Goal: Task Accomplishment & Management: Manage account settings

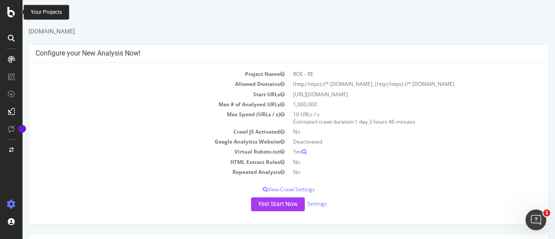
click at [13, 10] on icon at bounding box center [11, 12] width 8 height 10
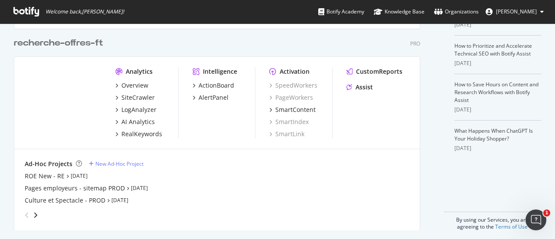
scroll to position [237, 0]
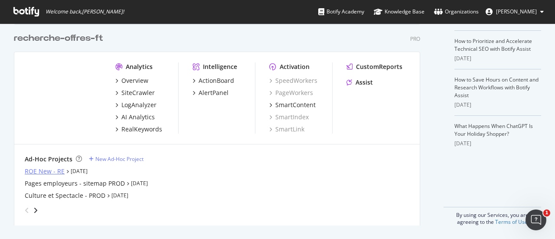
click at [49, 171] on div "ROE New - RE" at bounding box center [45, 171] width 40 height 9
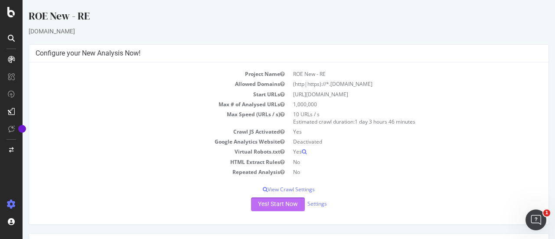
click at [276, 202] on button "Yes! Start Now" at bounding box center [278, 204] width 54 height 14
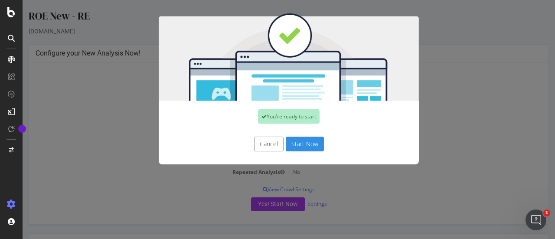
click at [262, 144] on button "Cancel" at bounding box center [268, 144] width 29 height 15
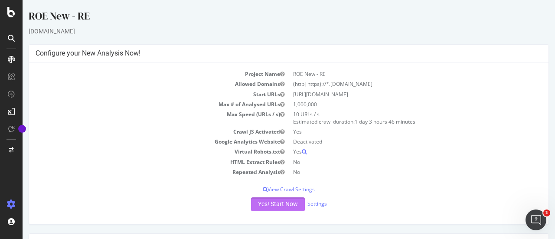
click at [271, 200] on button "Yes! Start Now" at bounding box center [278, 204] width 54 height 14
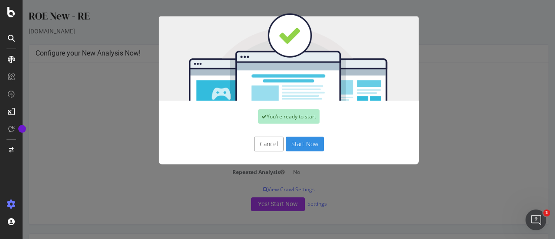
click at [308, 144] on button "Start Now" at bounding box center [305, 144] width 38 height 15
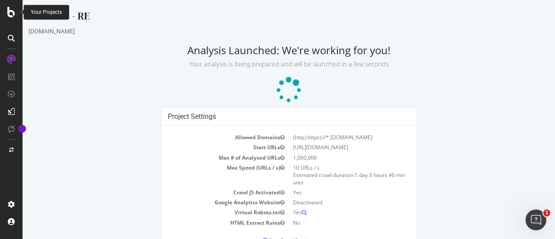
click at [13, 11] on icon at bounding box center [11, 12] width 8 height 10
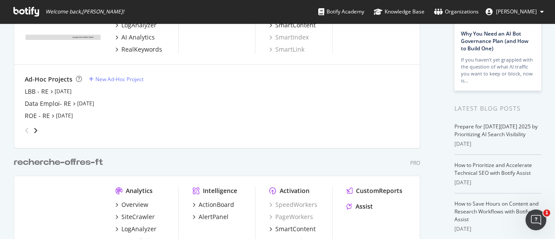
scroll to position [87, 0]
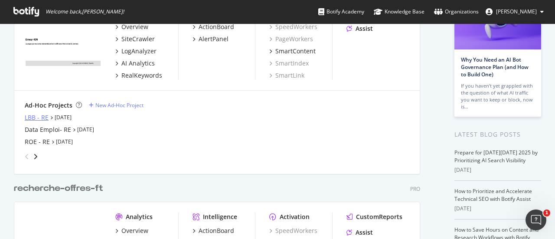
click at [41, 116] on div "LBB - RE" at bounding box center [37, 117] width 24 height 9
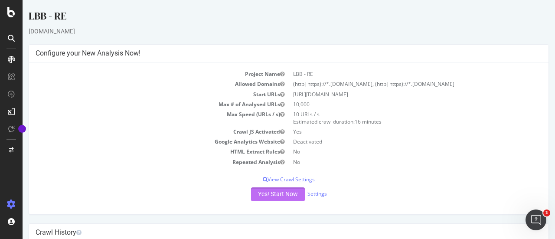
click at [255, 193] on button "Yes! Start Now" at bounding box center [278, 194] width 54 height 14
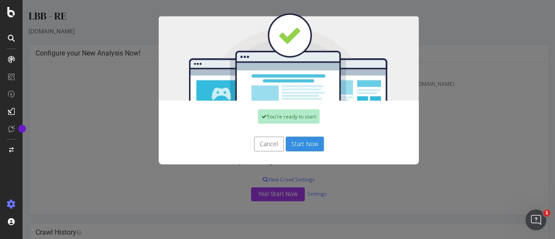
click at [299, 141] on button "Start Now" at bounding box center [305, 144] width 38 height 15
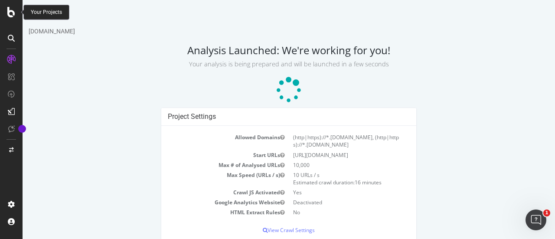
click at [11, 11] on icon at bounding box center [11, 12] width 8 height 10
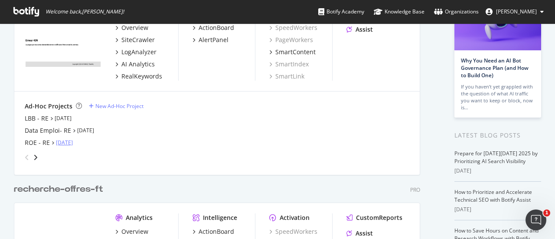
scroll to position [87, 0]
click at [40, 131] on div "Data Emploi- RE" at bounding box center [48, 129] width 46 height 9
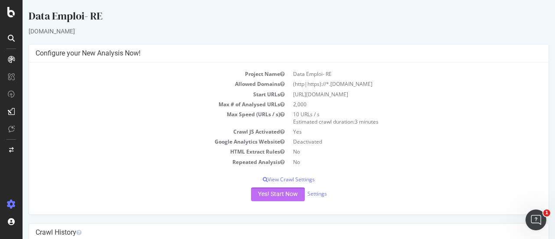
click at [277, 190] on button "Yes! Start Now" at bounding box center [278, 194] width 54 height 14
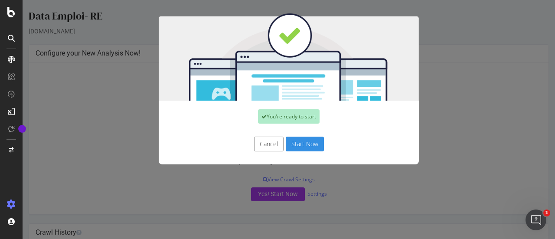
click at [298, 138] on button "Start Now" at bounding box center [305, 144] width 38 height 15
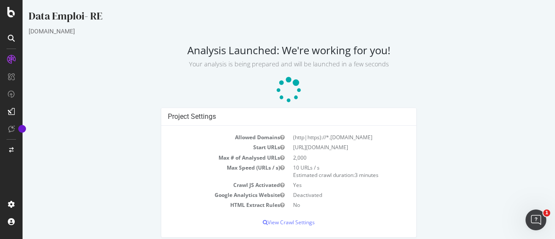
click at [0, 11] on div at bounding box center [11, 119] width 23 height 239
click at [5, 9] on div at bounding box center [11, 12] width 21 height 10
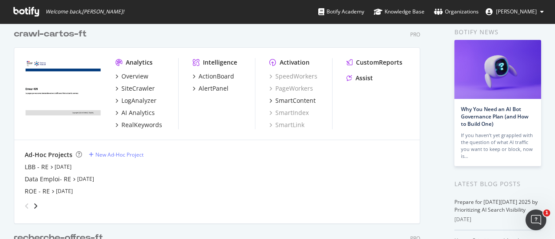
scroll to position [87, 0]
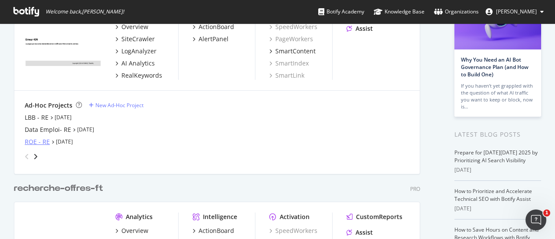
click at [37, 141] on div "ROE - RE" at bounding box center [37, 141] width 25 height 9
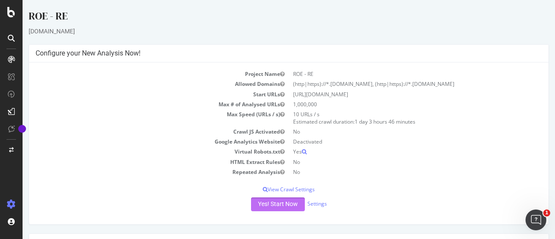
click at [281, 202] on button "Yes! Start Now" at bounding box center [278, 204] width 54 height 14
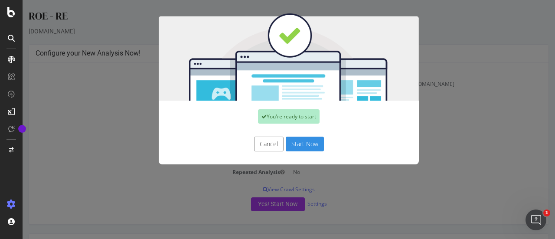
click at [298, 148] on button "Start Now" at bounding box center [305, 144] width 38 height 15
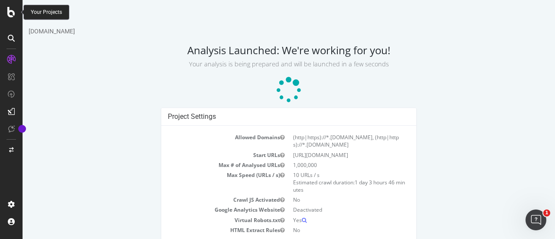
click at [11, 12] on icon at bounding box center [11, 12] width 8 height 10
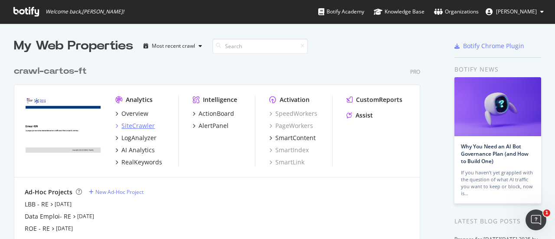
scroll to position [87, 0]
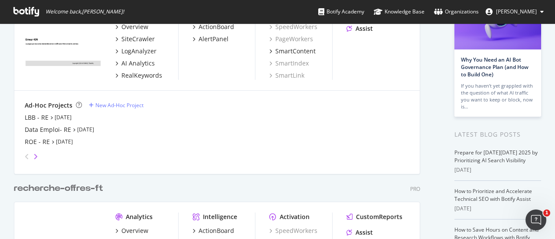
click at [36, 154] on icon "angle-right" at bounding box center [35, 156] width 4 height 7
click at [42, 115] on div "Mes-aides - RE" at bounding box center [46, 117] width 43 height 9
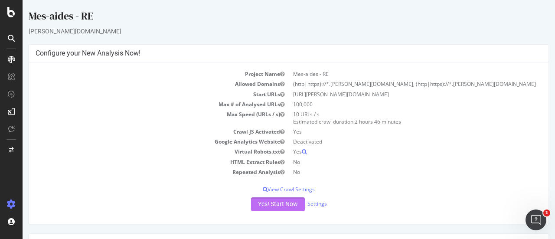
click at [271, 201] on button "Yes! Start Now" at bounding box center [278, 204] width 54 height 14
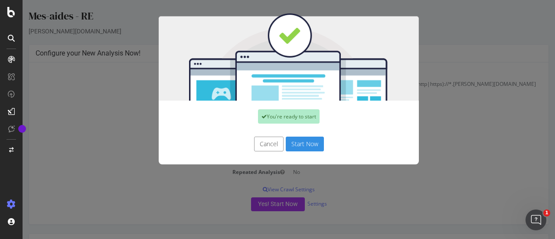
click at [294, 141] on button "Start Now" at bounding box center [305, 144] width 38 height 15
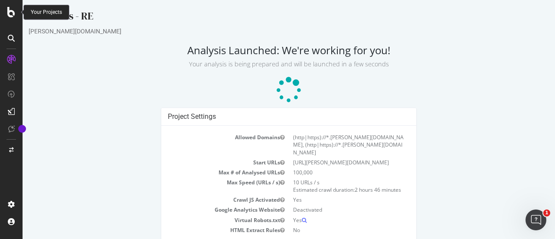
click at [10, 11] on icon at bounding box center [11, 12] width 8 height 10
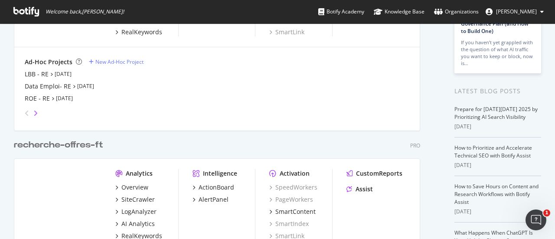
click at [34, 112] on icon "angle-right" at bounding box center [35, 113] width 4 height 7
click at [41, 86] on div "www.ft.org - RE" at bounding box center [56, 86] width 63 height 9
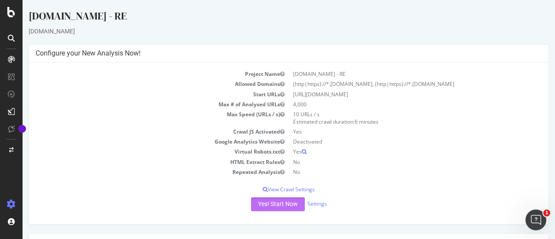
click at [268, 211] on button "Yes! Start Now" at bounding box center [278, 204] width 54 height 14
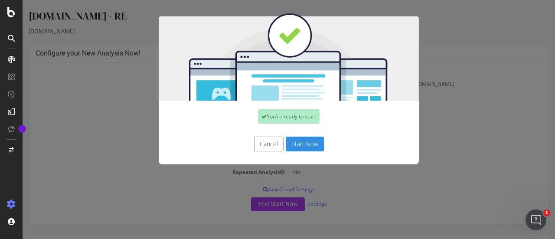
click at [295, 147] on button "Start Now" at bounding box center [305, 144] width 38 height 15
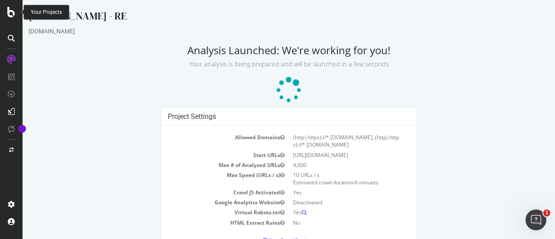
click at [8, 10] on icon at bounding box center [11, 12] width 8 height 10
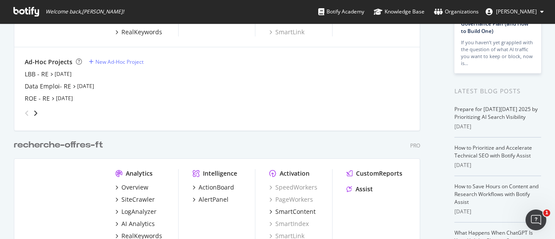
click at [39, 111] on div "grid" at bounding box center [215, 111] width 388 height 17
click at [36, 111] on icon "angle-right" at bounding box center [35, 113] width 4 height 7
click at [36, 99] on div "www.ft.fr - RE" at bounding box center [56, 98] width 63 height 9
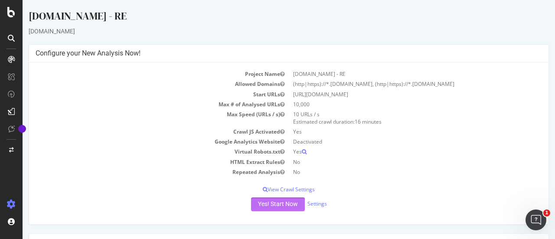
click at [285, 206] on button "Yes! Start Now" at bounding box center [278, 204] width 54 height 14
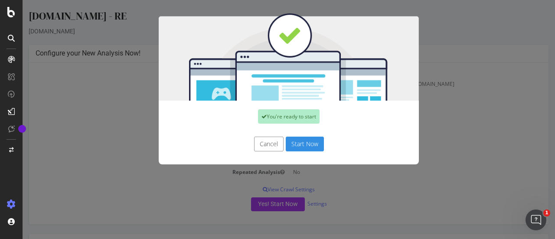
click at [291, 146] on button "Start Now" at bounding box center [305, 144] width 38 height 15
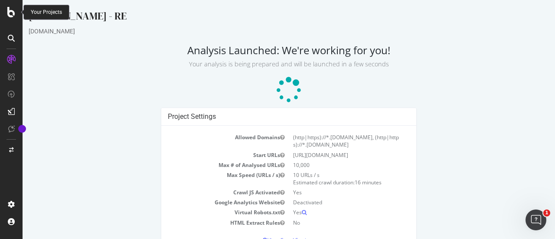
click at [7, 14] on icon at bounding box center [11, 12] width 8 height 10
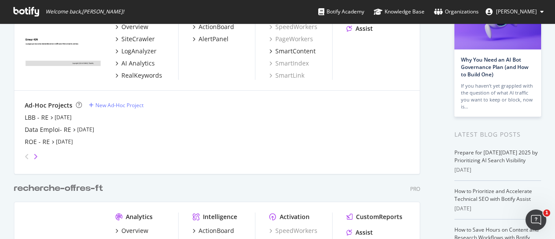
click at [33, 154] on icon "angle-right" at bounding box center [35, 156] width 4 height 7
click at [42, 118] on div "FAQ - RE" at bounding box center [37, 117] width 25 height 9
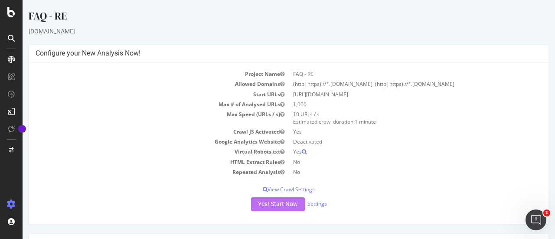
click at [276, 205] on button "Yes! Start Now" at bounding box center [278, 204] width 54 height 14
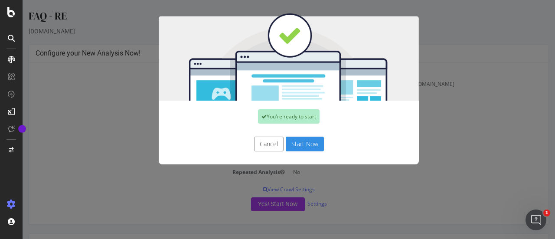
click at [291, 144] on button "Start Now" at bounding box center [305, 144] width 38 height 15
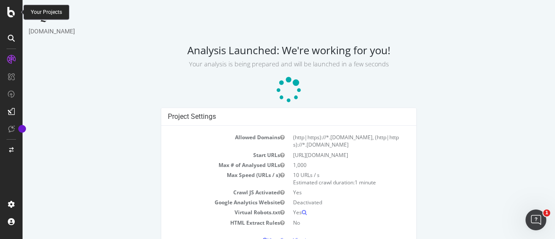
click at [13, 14] on icon at bounding box center [11, 12] width 8 height 10
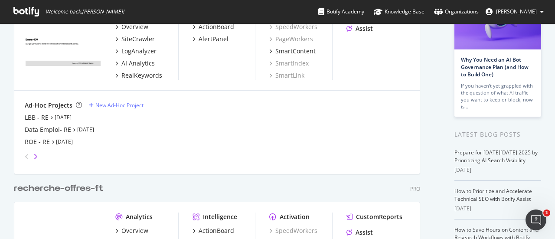
click at [33, 156] on icon "angle-right" at bounding box center [35, 156] width 4 height 7
click at [42, 129] on div "mesevenementsemploi - RE" at bounding box center [65, 129] width 81 height 9
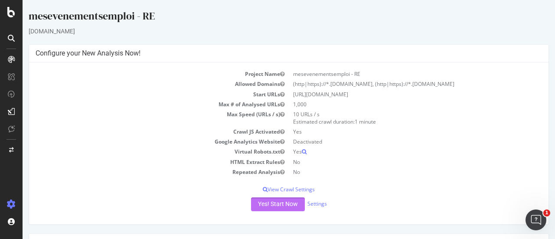
click at [282, 203] on button "Yes! Start Now" at bounding box center [278, 204] width 54 height 14
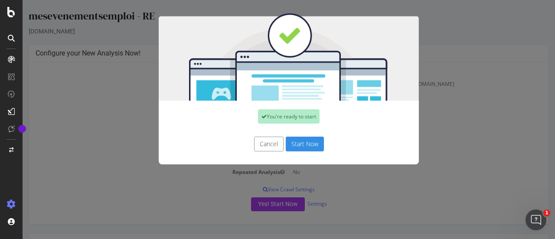
click at [303, 143] on button "Start Now" at bounding box center [305, 144] width 38 height 15
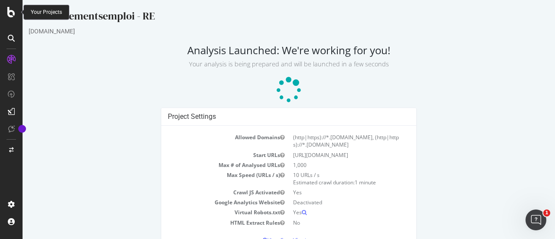
click at [10, 15] on icon at bounding box center [11, 12] width 8 height 10
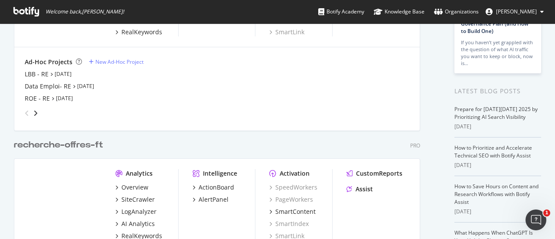
click at [39, 111] on div "grid" at bounding box center [215, 111] width 388 height 17
click at [36, 111] on icon "angle-right" at bounding box center [35, 113] width 4 height 7
click at [46, 100] on div "Emploistore - RE" at bounding box center [49, 98] width 48 height 9
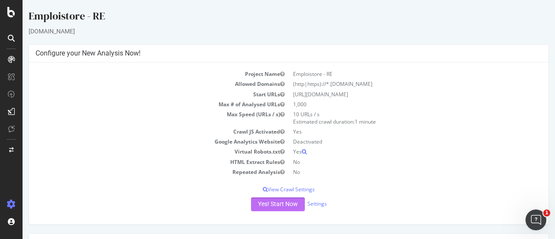
click at [278, 203] on button "Yes! Start Now" at bounding box center [278, 204] width 54 height 14
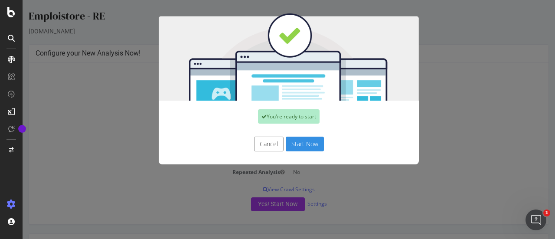
click at [292, 146] on button "Start Now" at bounding box center [305, 144] width 38 height 15
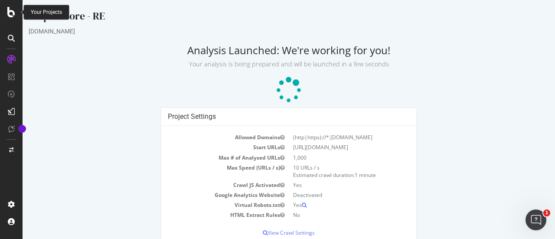
click at [8, 13] on icon at bounding box center [11, 12] width 8 height 10
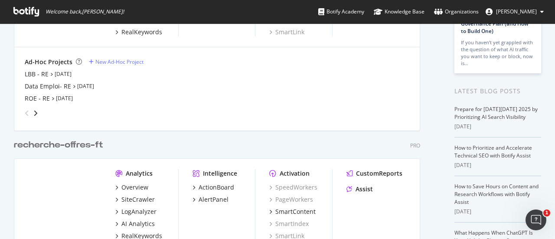
click at [38, 115] on div "angle-right" at bounding box center [36, 113] width 6 height 9
click at [53, 71] on div "BQS Entreprise - RE" at bounding box center [53, 74] width 57 height 9
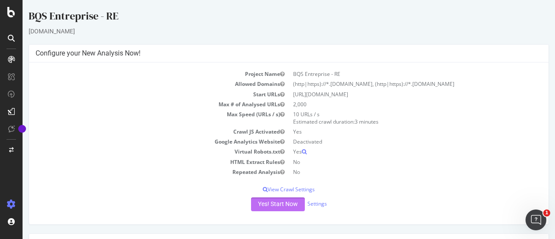
click at [277, 202] on button "Yes! Start Now" at bounding box center [278, 204] width 54 height 14
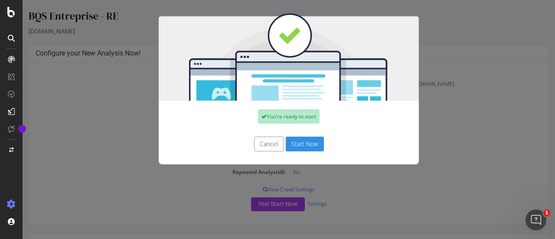
click at [295, 142] on button "Start Now" at bounding box center [305, 144] width 38 height 15
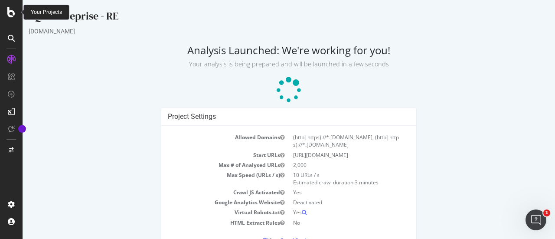
click at [10, 17] on icon at bounding box center [11, 12] width 8 height 10
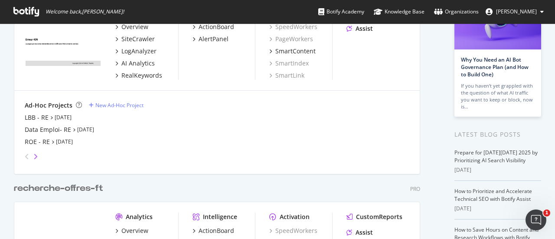
click at [36, 155] on icon "angle-right" at bounding box center [35, 156] width 4 height 7
click at [44, 115] on div "BQS Entreprise - RE" at bounding box center [53, 117] width 57 height 9
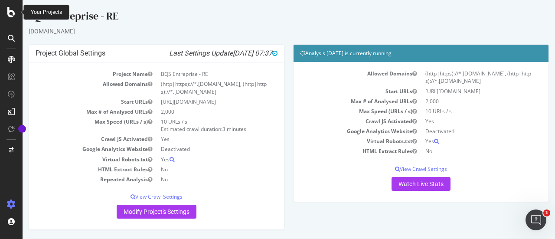
click at [7, 10] on div at bounding box center [11, 12] width 21 height 10
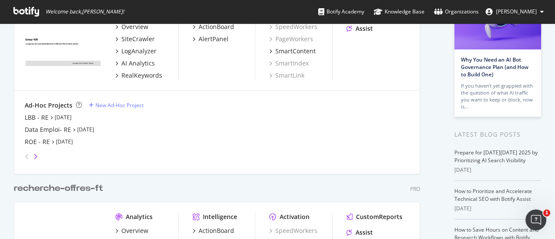
click at [36, 154] on icon "angle-right" at bounding box center [35, 156] width 4 height 7
click at [46, 131] on div "Salonenligne - RE" at bounding box center [50, 129] width 51 height 9
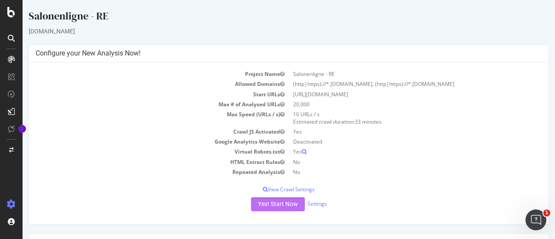
click at [278, 200] on button "Yes! Start Now" at bounding box center [278, 204] width 54 height 14
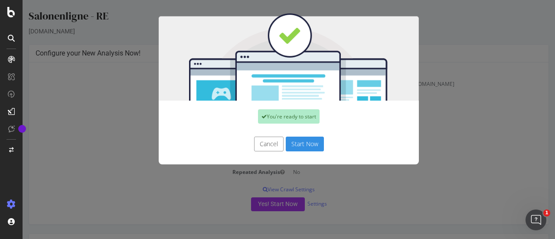
click at [301, 148] on button "Start Now" at bounding box center [305, 144] width 38 height 15
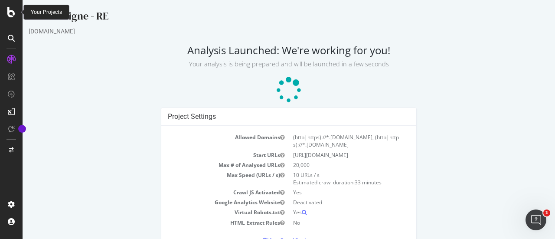
click at [10, 10] on icon at bounding box center [11, 12] width 8 height 10
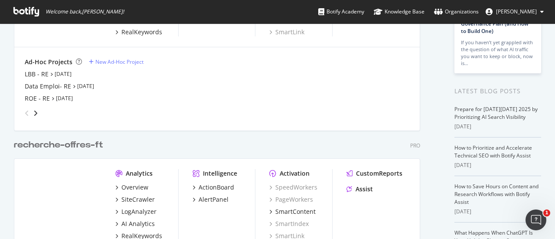
click at [36, 109] on div "angle-right" at bounding box center [36, 113] width 6 height 9
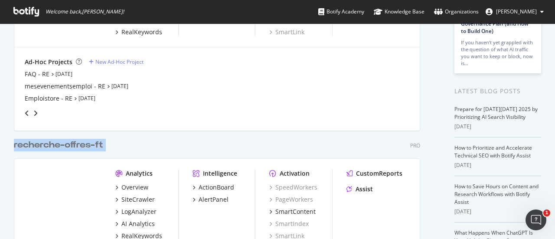
click at [36, 109] on div "angle-right" at bounding box center [36, 113] width 6 height 9
click at [47, 94] on div "Les sportifs engagés - RE" at bounding box center [61, 98] width 72 height 9
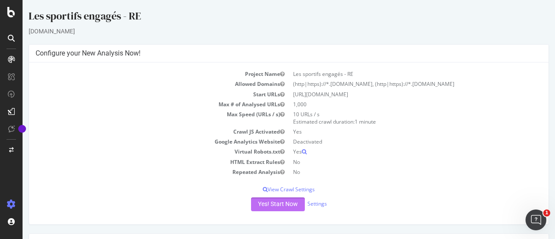
click at [286, 209] on button "Yes! Start Now" at bounding box center [278, 204] width 54 height 14
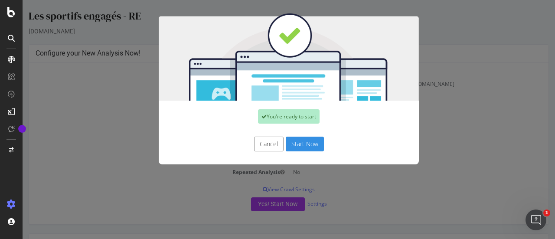
click at [291, 144] on button "Start Now" at bounding box center [305, 144] width 38 height 15
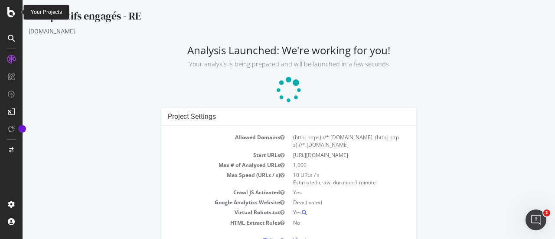
click at [10, 12] on icon at bounding box center [11, 12] width 8 height 10
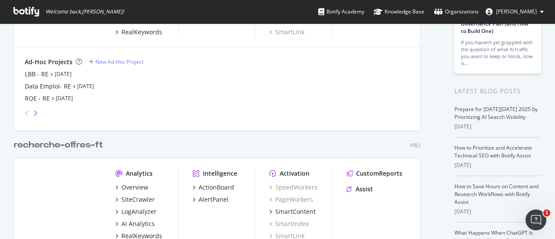
click at [36, 113] on icon "angle-right" at bounding box center [35, 113] width 4 height 7
click at [43, 78] on div "Mes-aides v2 - RE" at bounding box center [50, 74] width 51 height 9
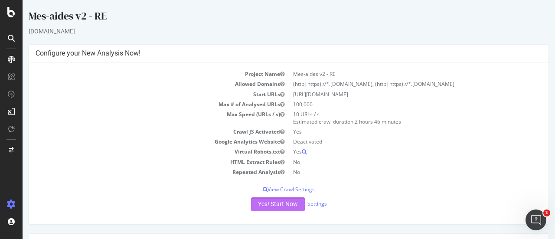
click at [275, 201] on button "Yes! Start Now" at bounding box center [278, 204] width 54 height 14
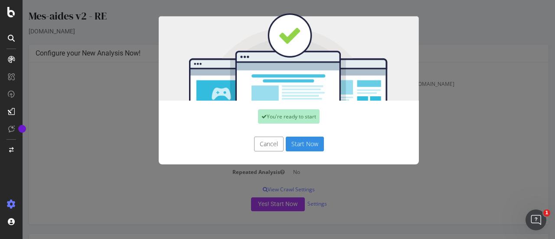
click at [306, 143] on button "Start Now" at bounding box center [305, 144] width 38 height 15
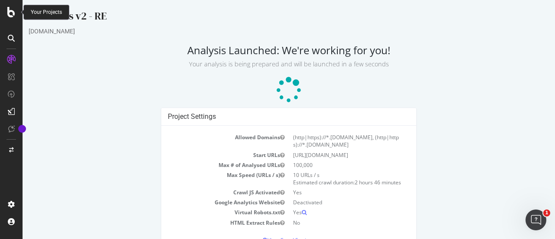
click at [11, 16] on icon at bounding box center [11, 12] width 8 height 10
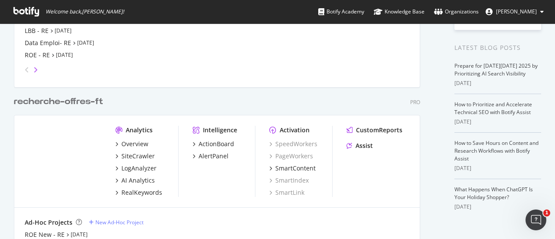
click at [36, 69] on icon "angle-right" at bounding box center [35, 69] width 4 height 7
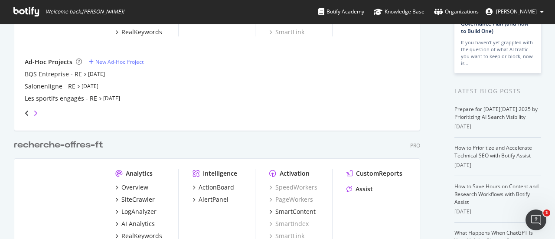
click at [36, 111] on icon "angle-right" at bounding box center [35, 113] width 4 height 7
click at [42, 86] on div "Mobiville - RE" at bounding box center [44, 86] width 39 height 9
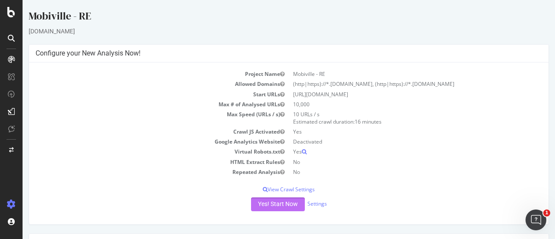
click at [264, 201] on button "Yes! Start Now" at bounding box center [278, 204] width 54 height 14
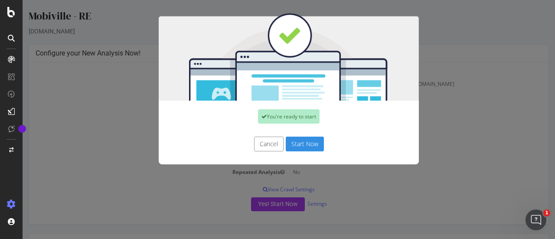
click at [298, 144] on button "Start Now" at bounding box center [305, 144] width 38 height 15
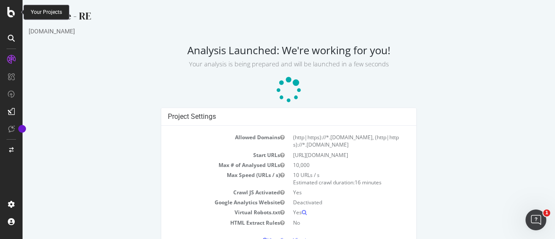
click at [12, 14] on icon at bounding box center [11, 12] width 8 height 10
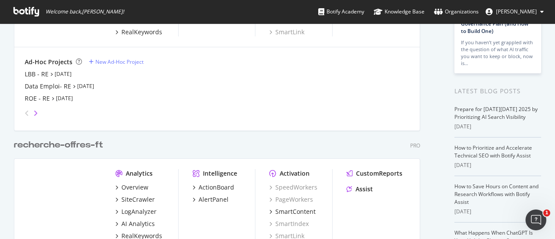
click at [36, 112] on icon "angle-right" at bounding box center [35, 113] width 4 height 7
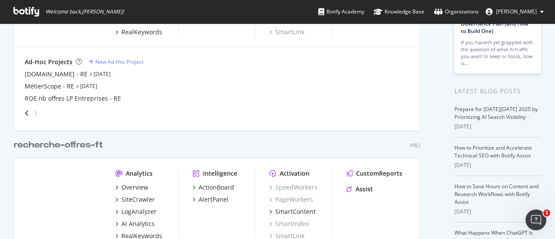
click at [36, 112] on icon "angle-right" at bounding box center [35, 113] width 4 height 7
click at [30, 113] on div "angle-left" at bounding box center [26, 113] width 11 height 14
click at [45, 100] on div "recrute.francetravail.fr- RE" at bounding box center [64, 98] width 78 height 9
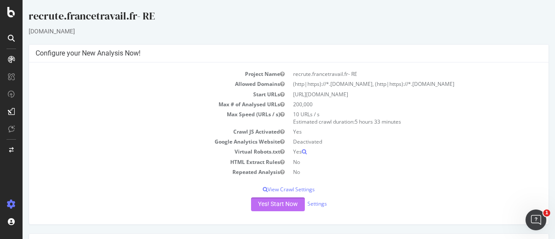
click at [269, 199] on button "Yes! Start Now" at bounding box center [278, 204] width 54 height 14
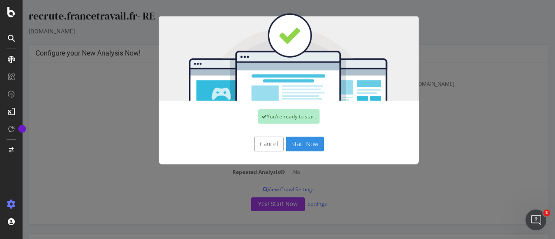
click at [299, 147] on button "Start Now" at bounding box center [305, 144] width 38 height 15
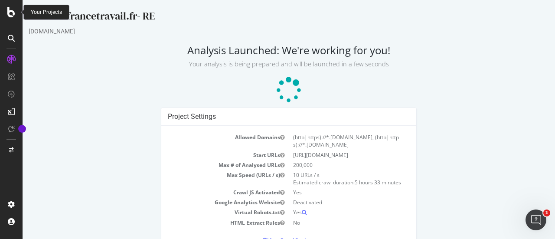
click at [11, 13] on icon at bounding box center [11, 12] width 8 height 10
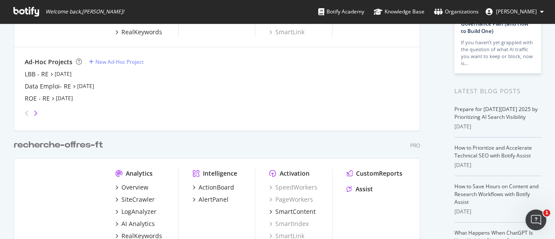
click at [36, 110] on icon "angle-right" at bounding box center [35, 113] width 4 height 7
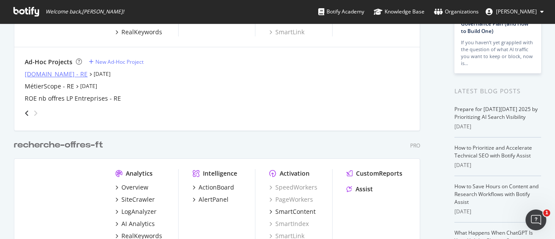
click at [39, 76] on div "FT.io - RE" at bounding box center [56, 74] width 63 height 9
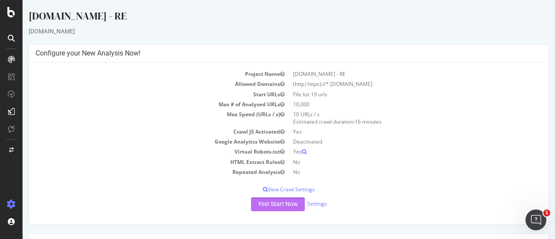
click at [264, 202] on button "Yes! Start Now" at bounding box center [278, 204] width 54 height 14
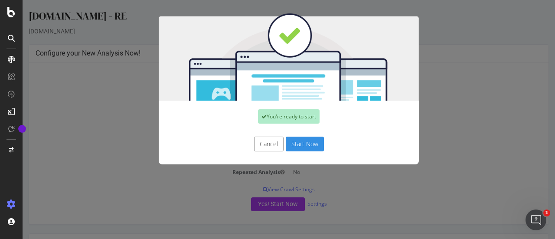
click at [290, 147] on button "Start Now" at bounding box center [305, 144] width 38 height 15
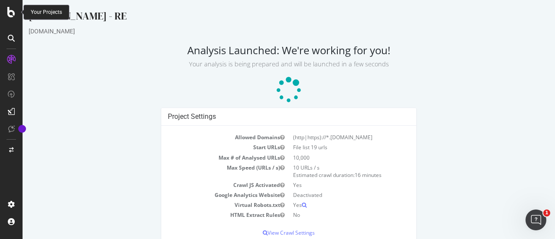
click at [13, 13] on icon at bounding box center [11, 12] width 8 height 10
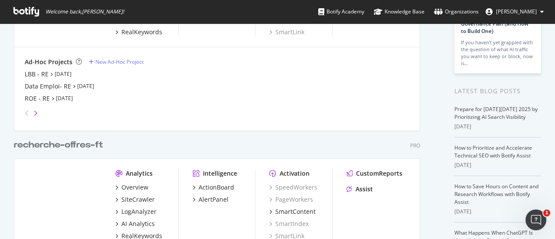
click at [36, 110] on icon "angle-right" at bounding box center [35, 113] width 4 height 7
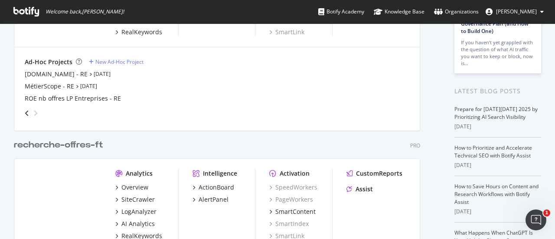
click at [36, 110] on icon "angle-right" at bounding box center [35, 113] width 4 height 7
click at [61, 88] on div "MétierScope - RE" at bounding box center [49, 86] width 49 height 9
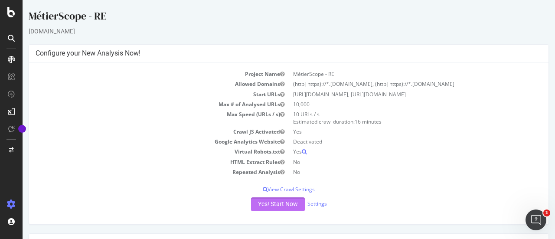
click at [268, 204] on button "Yes! Start Now" at bounding box center [278, 204] width 54 height 14
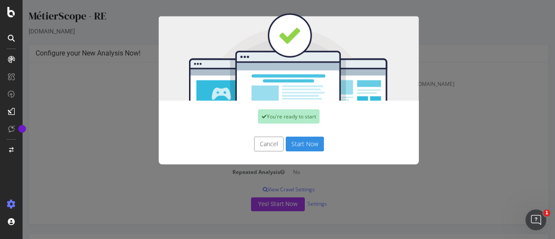
click at [298, 137] on button "Start Now" at bounding box center [305, 144] width 38 height 15
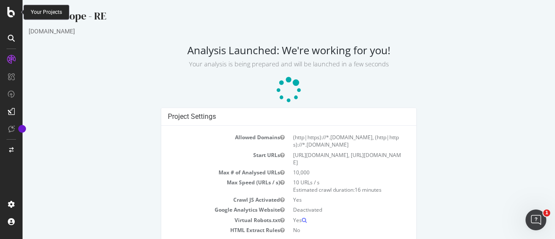
click at [13, 15] on icon at bounding box center [11, 12] width 8 height 10
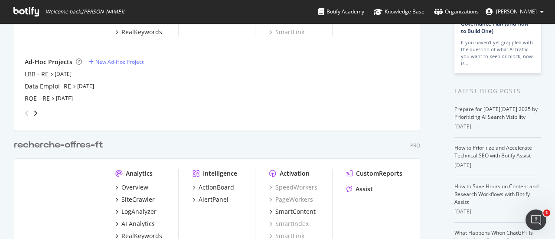
click at [38, 113] on div "grid" at bounding box center [215, 111] width 388 height 17
click at [37, 112] on icon "angle-right" at bounding box center [35, 113] width 4 height 7
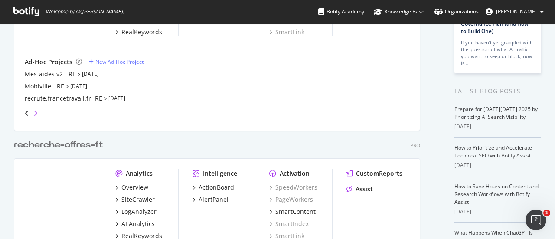
click at [37, 111] on icon "angle-right" at bounding box center [35, 113] width 4 height 7
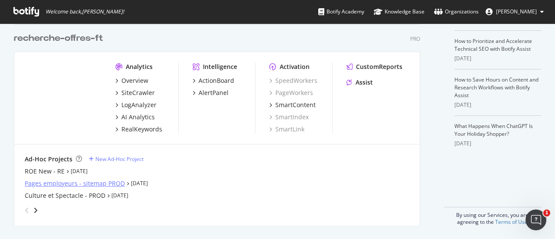
click at [56, 179] on div "Pages employeurs - sitemap PROD" at bounding box center [75, 183] width 100 height 9
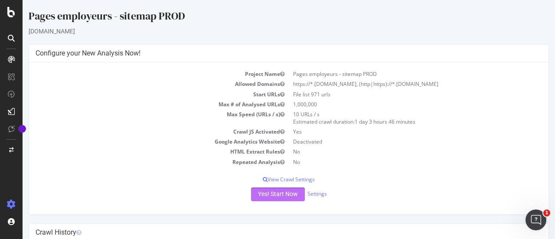
click at [268, 193] on button "Yes! Start Now" at bounding box center [278, 194] width 54 height 14
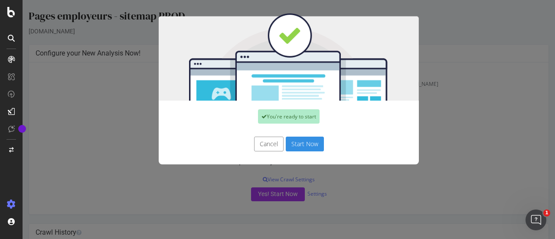
click at [311, 146] on button "Start Now" at bounding box center [305, 144] width 38 height 15
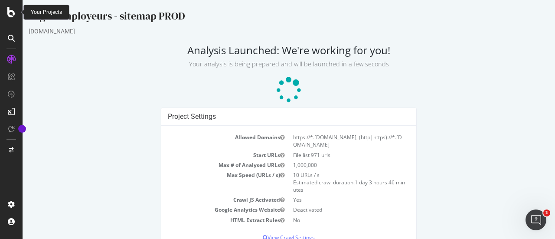
click at [14, 12] on icon at bounding box center [11, 12] width 8 height 10
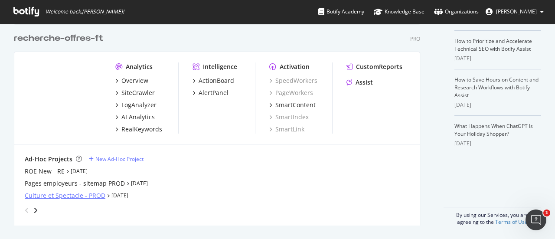
click at [62, 195] on div "Culture et Spectacle - PROD" at bounding box center [65, 195] width 81 height 9
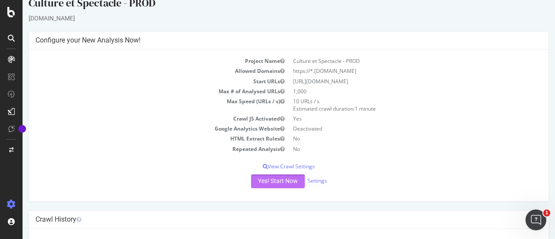
click at [268, 177] on button "Yes! Start Now" at bounding box center [278, 181] width 54 height 14
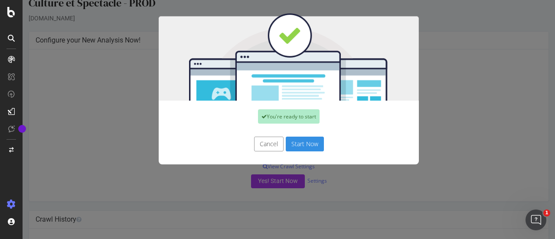
click at [310, 137] on button "Start Now" at bounding box center [305, 144] width 38 height 15
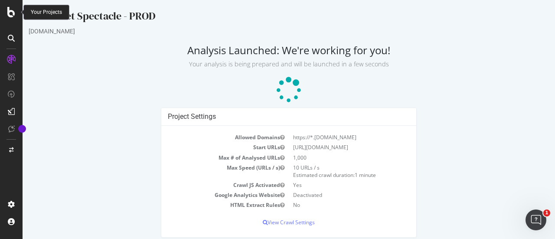
click at [12, 11] on icon at bounding box center [11, 12] width 8 height 10
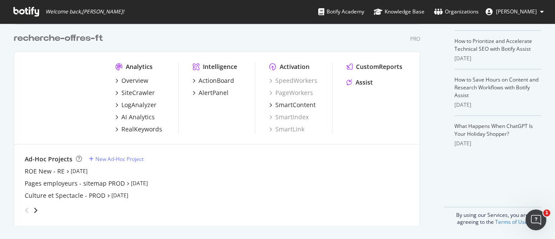
click at [33, 209] on div "angle-right" at bounding box center [36, 210] width 6 height 9
click at [54, 172] on div "recrute.francetravail.fr - Prod" at bounding box center [59, 171] width 69 height 9
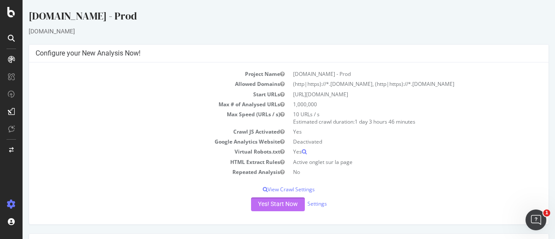
click at [274, 205] on button "Yes! Start Now" at bounding box center [278, 204] width 54 height 14
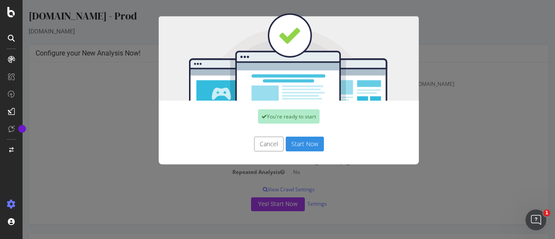
click at [300, 141] on button "Start Now" at bounding box center [305, 144] width 38 height 15
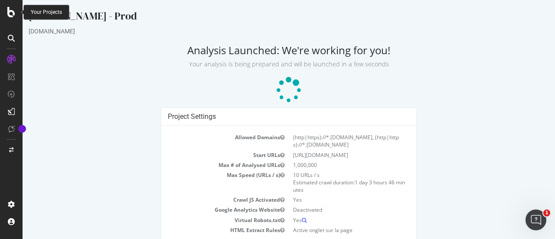
click at [6, 12] on div at bounding box center [11, 12] width 21 height 10
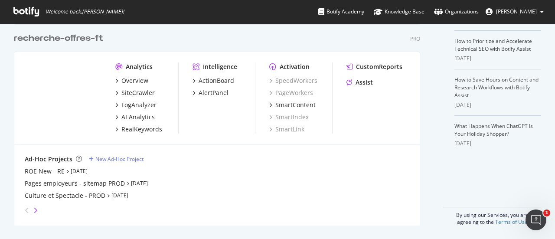
click at [37, 209] on icon "angle-right" at bounding box center [35, 210] width 4 height 7
click at [46, 182] on div "BQS Entreprise - Prod" at bounding box center [56, 183] width 63 height 9
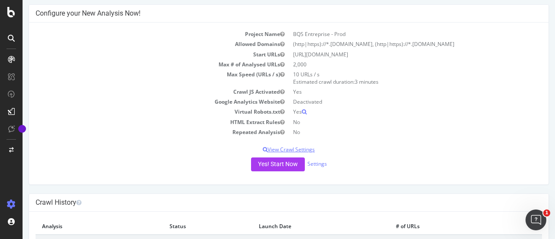
scroll to position [87, 0]
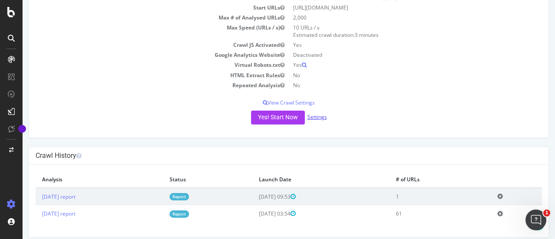
click at [314, 118] on link "Settings" at bounding box center [318, 116] width 20 height 7
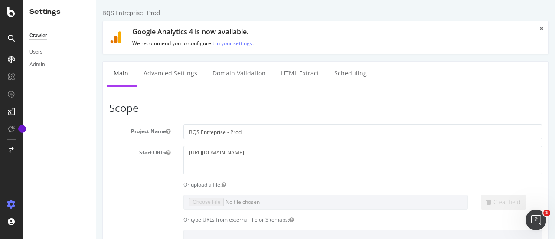
scroll to position [43, 0]
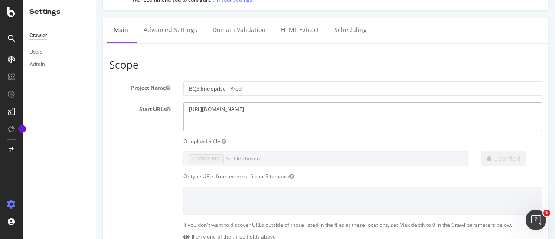
click at [297, 110] on textarea "https://entreprise.francetravail.fr/accueil/homepage" at bounding box center [362, 116] width 359 height 28
paste textarea "pro"
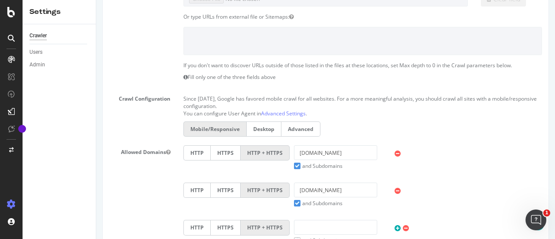
scroll to position [217, 0]
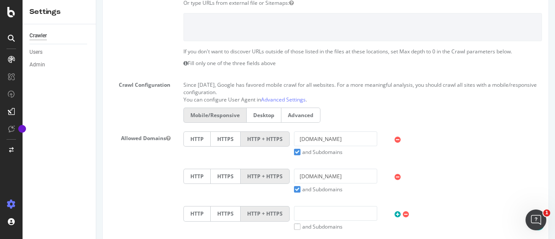
type textarea "https://pro.francetravail.fr/accueil/homepage"
click at [341, 141] on input "entreprise.francetravail.fr" at bounding box center [335, 138] width 83 height 15
paste input "https://pro.francetravail.fr/accueil/homepage"
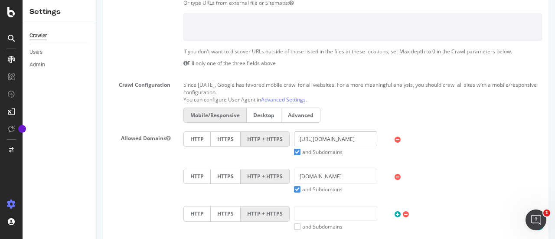
scroll to position [0, 39]
type input "https://pro.francetravail.fr/accueil/homepage"
click at [310, 170] on input "entreprise.pole-emploi.fr" at bounding box center [335, 176] width 83 height 15
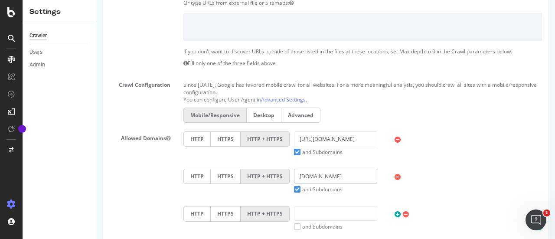
click at [310, 170] on input "entreprise.pole-emploi.fr" at bounding box center [335, 176] width 83 height 15
click at [296, 187] on label "and Subdomains" at bounding box center [318, 189] width 49 height 7
click at [96, 0] on input "and Subdomains" at bounding box center [96, 0] width 0 height 0
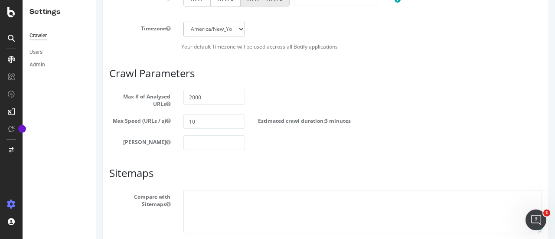
scroll to position [539, 0]
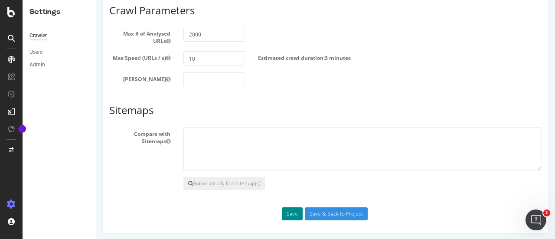
click at [290, 210] on button "Save" at bounding box center [292, 213] width 21 height 13
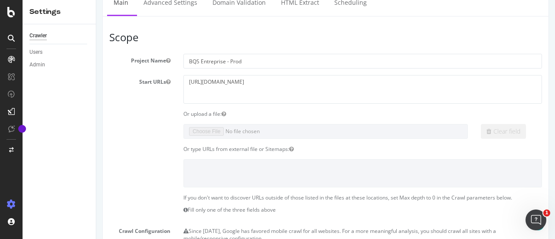
scroll to position [0, 0]
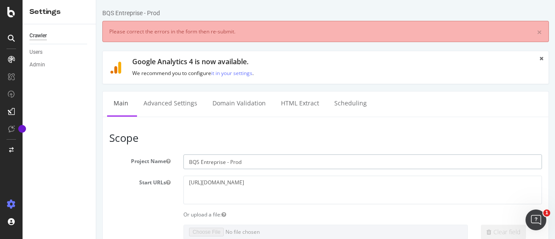
drag, startPoint x: 224, startPoint y: 159, endPoint x: 175, endPoint y: 163, distance: 49.2
click at [175, 163] on div "Project Name BQS Entreprise - Prod" at bounding box center [326, 161] width 446 height 15
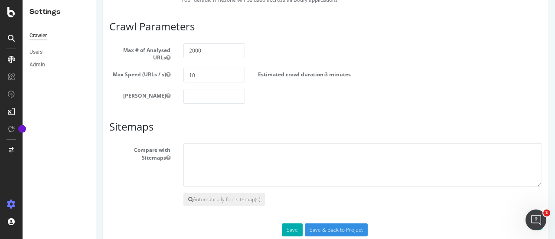
scroll to position [595, 0]
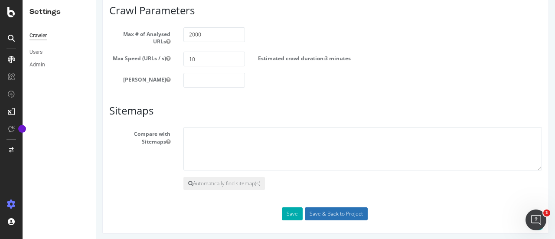
type input "Pro.ft - Prod"
click at [306, 209] on input "Save & Back to Project" at bounding box center [336, 213] width 63 height 13
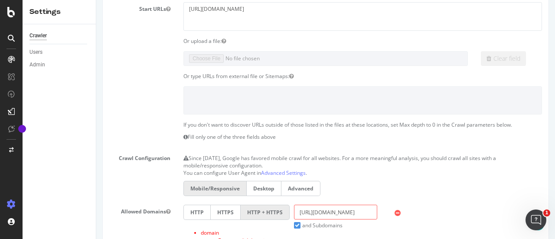
scroll to position [0, 0]
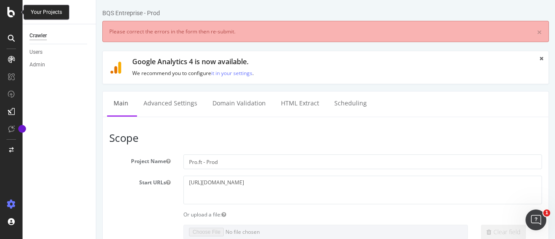
click at [10, 15] on icon at bounding box center [11, 12] width 8 height 10
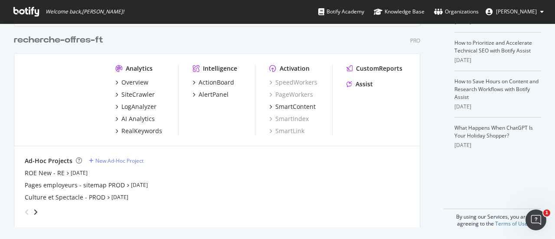
scroll to position [237, 0]
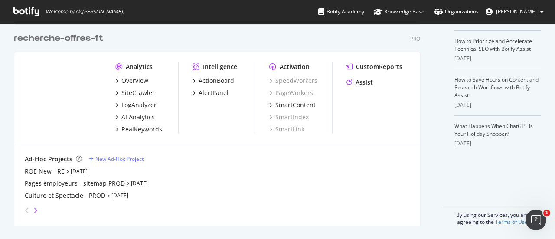
click at [36, 208] on icon "angle-right" at bounding box center [35, 210] width 4 height 7
click at [25, 211] on icon "angle-left" at bounding box center [27, 210] width 4 height 7
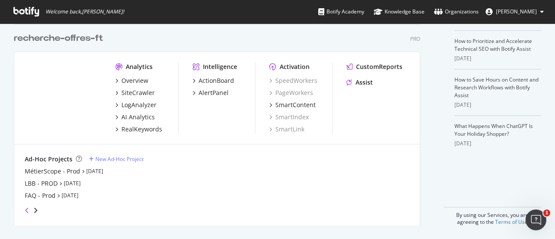
click at [25, 211] on icon "angle-left" at bounding box center [27, 210] width 4 height 7
click at [35, 209] on icon "angle-right" at bounding box center [35, 210] width 4 height 7
click at [49, 199] on div "Mes-aides - Prod" at bounding box center [49, 195] width 49 height 9
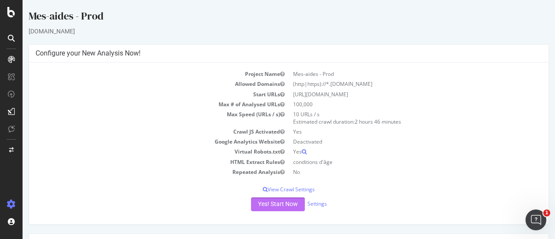
click at [275, 204] on button "Yes! Start Now" at bounding box center [278, 204] width 54 height 14
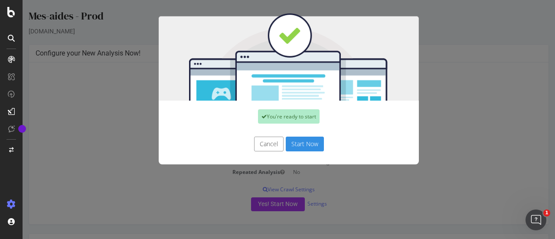
click at [308, 141] on button "Start Now" at bounding box center [305, 144] width 38 height 15
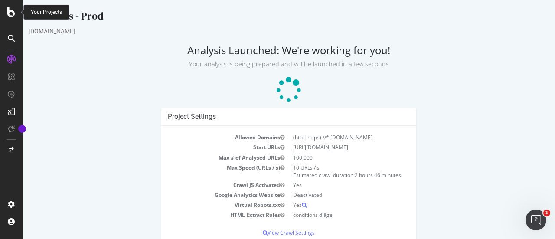
click at [10, 13] on icon at bounding box center [11, 12] width 8 height 10
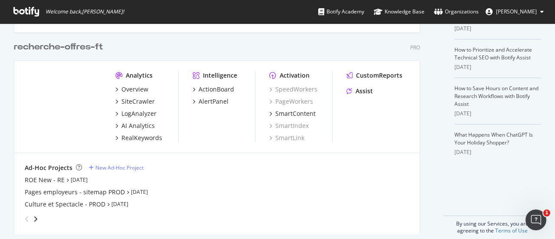
scroll to position [237, 0]
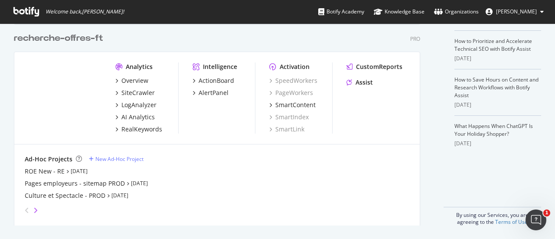
click at [35, 209] on icon "angle-right" at bounding box center [35, 210] width 4 height 7
click at [49, 170] on div "Mon Portail Pro - PROD" at bounding box center [58, 171] width 67 height 9
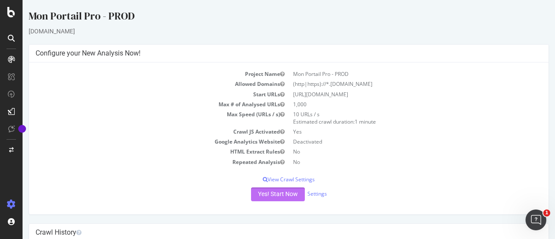
click at [274, 190] on button "Yes! Start Now" at bounding box center [278, 194] width 54 height 14
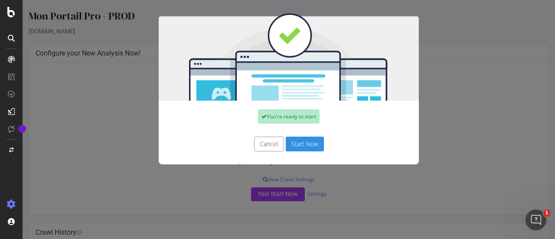
click at [294, 143] on button "Start Now" at bounding box center [305, 144] width 38 height 15
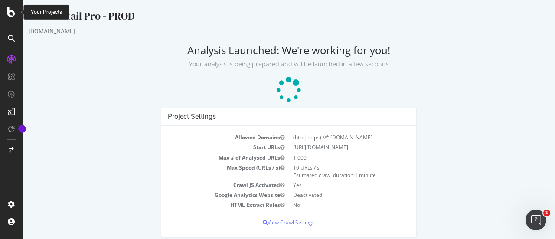
click at [10, 11] on icon at bounding box center [11, 12] width 8 height 10
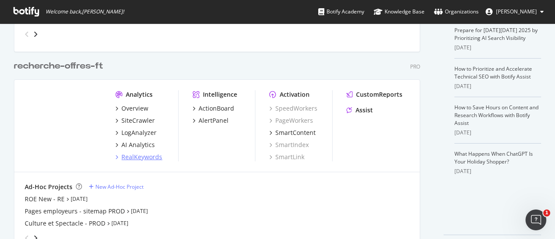
scroll to position [237, 0]
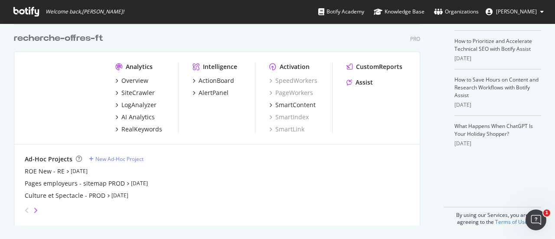
click at [36, 208] on icon "angle-right" at bounding box center [35, 210] width 4 height 7
click at [41, 184] on div "Prendre soin - Prod" at bounding box center [53, 183] width 56 height 9
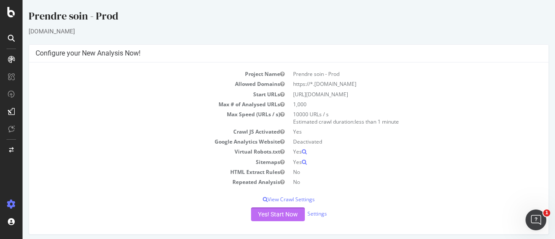
click at [261, 212] on button "Yes! Start Now" at bounding box center [278, 214] width 54 height 14
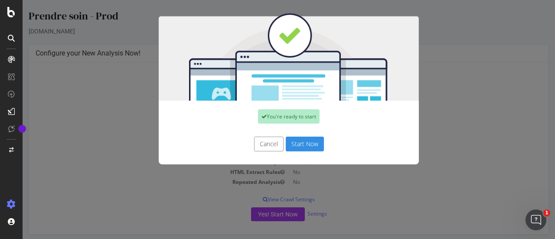
click at [303, 142] on button "Start Now" at bounding box center [305, 144] width 38 height 15
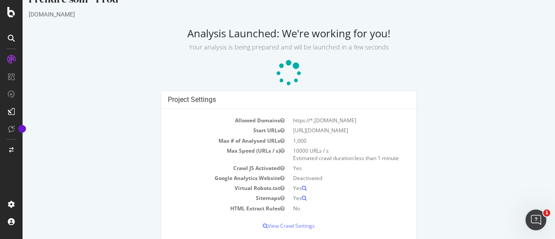
scroll to position [26, 0]
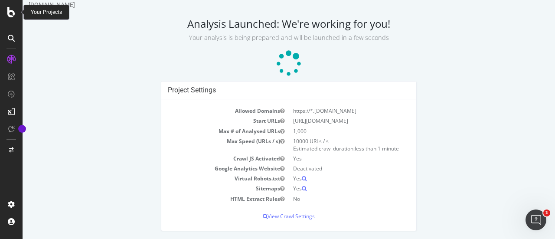
click at [9, 13] on icon at bounding box center [11, 12] width 8 height 10
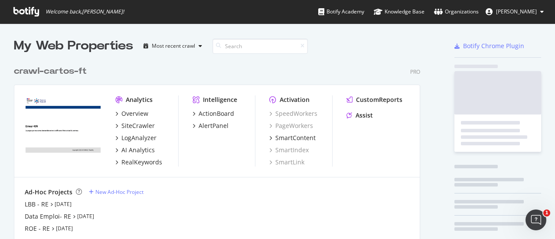
scroll to position [7, 7]
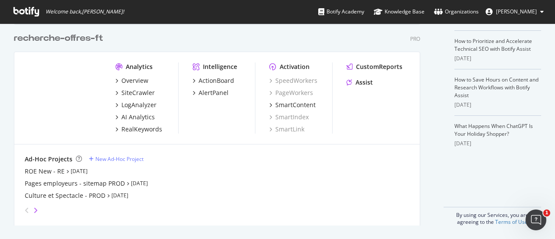
click at [34, 210] on icon "angle-right" at bounding box center [35, 210] width 4 height 7
click at [35, 210] on icon "angle-right" at bounding box center [35, 210] width 4 height 7
click at [26, 207] on icon "angle-left" at bounding box center [27, 210] width 4 height 7
click at [40, 199] on div "www.ft.fr - PROD" at bounding box center [61, 195] width 72 height 9
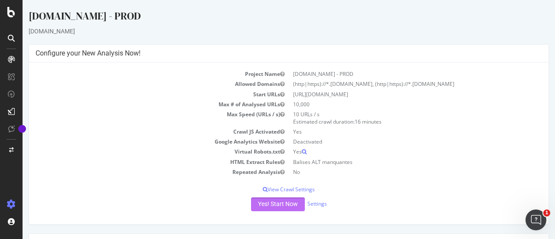
click at [264, 203] on button "Yes! Start Now" at bounding box center [278, 204] width 54 height 14
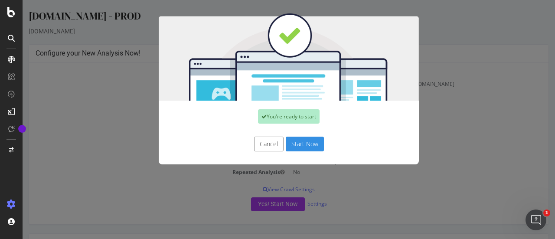
click at [289, 142] on button "Start Now" at bounding box center [305, 144] width 38 height 15
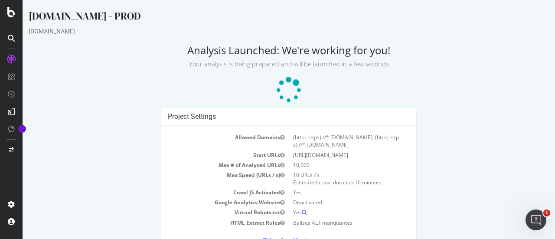
click at [10, 19] on div at bounding box center [11, 119] width 23 height 239
click at [11, 16] on icon at bounding box center [11, 12] width 8 height 10
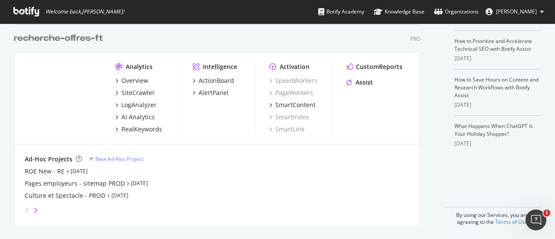
click at [34, 213] on icon "angle-right" at bounding box center [35, 210] width 4 height 7
click at [52, 171] on div "MétierScope - Prod" at bounding box center [53, 171] width 56 height 9
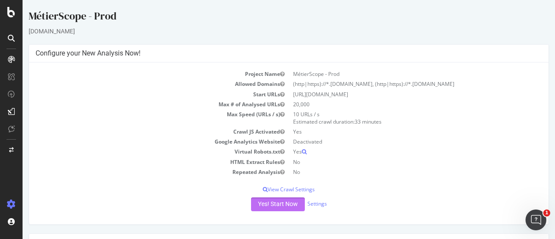
click at [255, 204] on button "Yes! Start Now" at bounding box center [278, 204] width 54 height 14
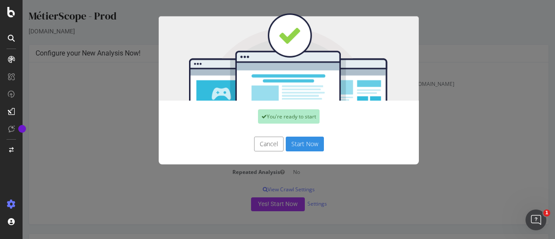
click at [294, 142] on button "Start Now" at bounding box center [305, 144] width 38 height 15
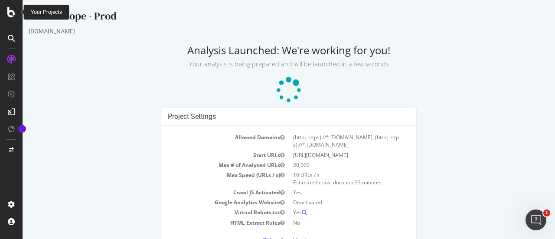
click at [10, 13] on icon at bounding box center [11, 12] width 8 height 10
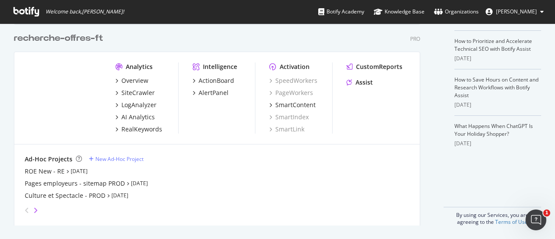
click at [35, 211] on icon "angle-right" at bounding box center [35, 210] width 4 height 7
click at [36, 210] on icon "angle-right" at bounding box center [35, 210] width 4 height 7
click at [47, 184] on div "LBB - PROD" at bounding box center [41, 183] width 33 height 9
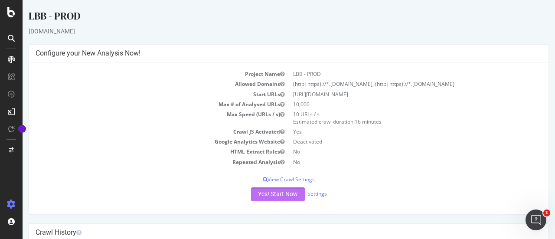
click at [261, 194] on button "Yes! Start Now" at bounding box center [278, 194] width 54 height 14
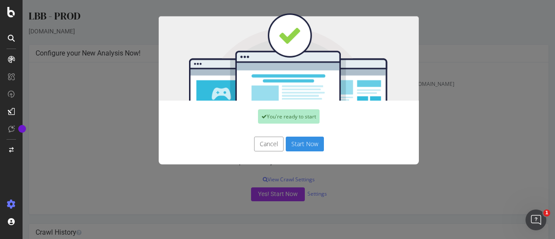
click at [293, 143] on button "Start Now" at bounding box center [305, 144] width 38 height 15
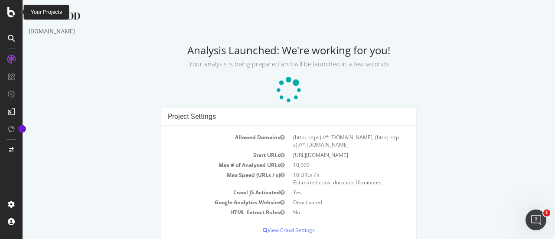
click at [9, 13] on icon at bounding box center [11, 12] width 8 height 10
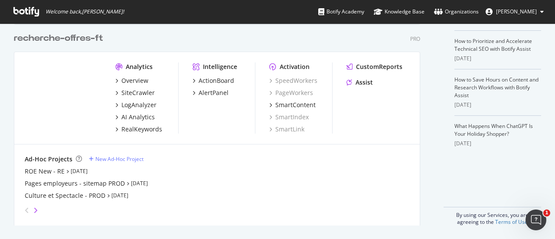
click at [37, 209] on icon "angle-right" at bounding box center [35, 210] width 4 height 7
click at [43, 198] on div "FAQ - Prod" at bounding box center [40, 195] width 31 height 9
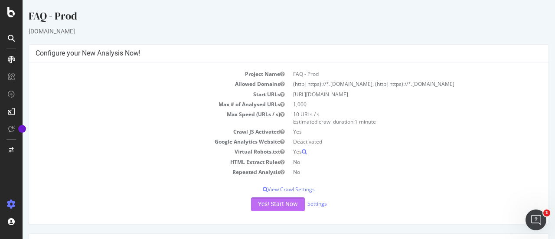
click at [276, 206] on button "Yes! Start Now" at bounding box center [278, 204] width 54 height 14
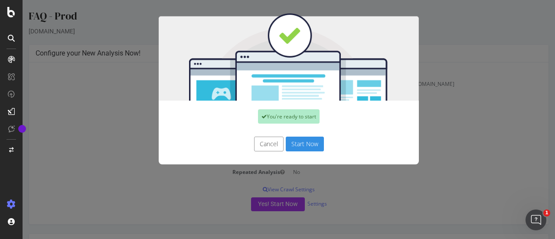
click at [298, 140] on button "Start Now" at bounding box center [305, 144] width 38 height 15
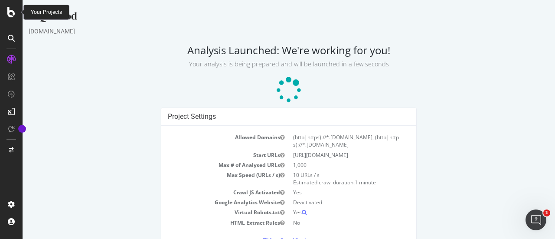
click at [13, 17] on icon at bounding box center [11, 12] width 8 height 10
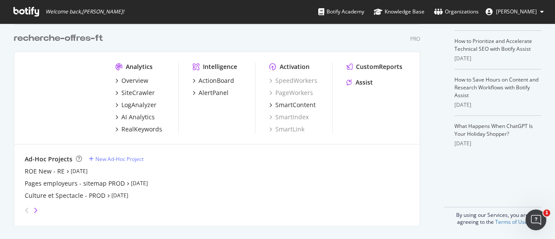
click at [37, 210] on icon "angle-right" at bounding box center [35, 210] width 4 height 7
click at [56, 172] on div "Les sportifs engagés - Prod" at bounding box center [64, 171] width 79 height 9
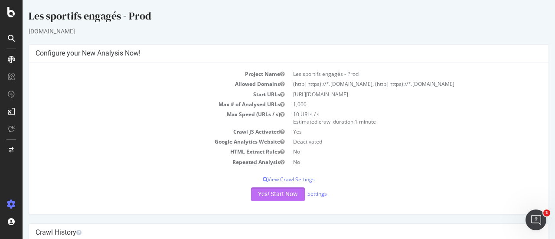
click at [280, 201] on button "Yes! Start Now" at bounding box center [278, 194] width 54 height 14
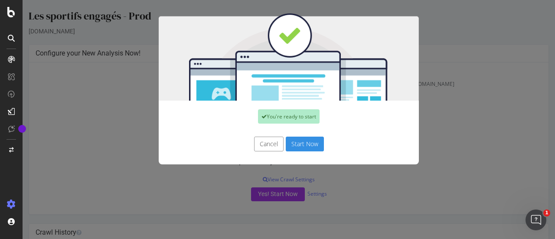
click at [295, 143] on button "Start Now" at bounding box center [305, 144] width 38 height 15
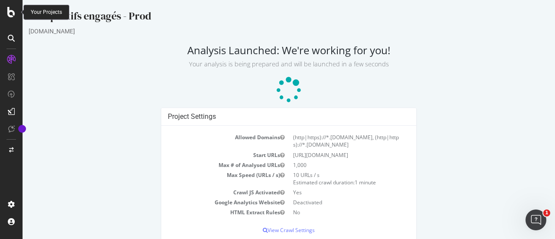
click at [9, 13] on icon at bounding box center [11, 12] width 8 height 10
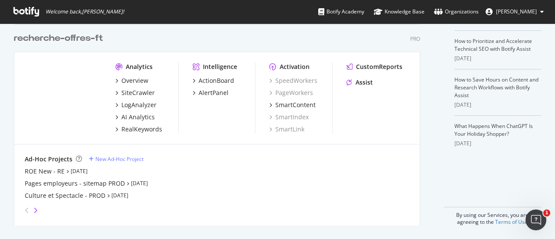
click at [35, 208] on icon "angle-right" at bounding box center [35, 210] width 4 height 7
click at [36, 208] on icon "angle-right" at bounding box center [35, 210] width 4 height 7
click at [56, 180] on div "www.ft.org - Prod" at bounding box center [59, 183] width 69 height 9
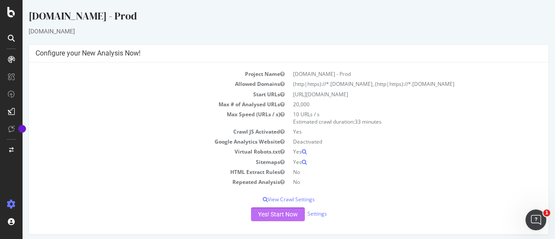
click at [279, 211] on button "Yes! Start Now" at bounding box center [278, 214] width 54 height 14
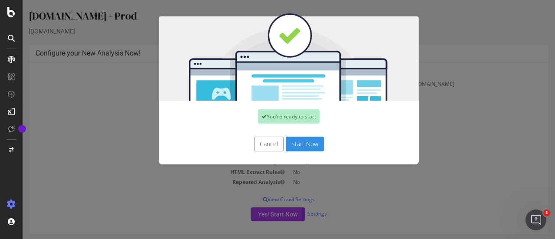
click at [299, 141] on button "Start Now" at bounding box center [305, 144] width 38 height 15
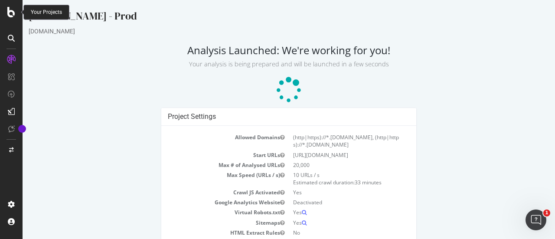
click at [9, 13] on icon at bounding box center [11, 12] width 8 height 10
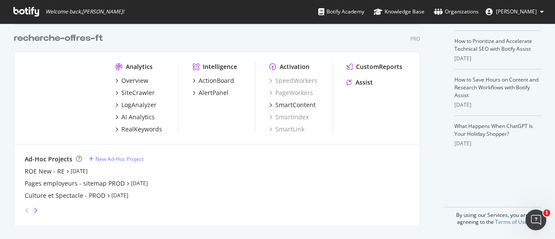
click at [36, 209] on icon "angle-right" at bounding box center [35, 210] width 4 height 7
click at [51, 194] on div "mesevenementsemploi - Prod" at bounding box center [68, 195] width 87 height 9
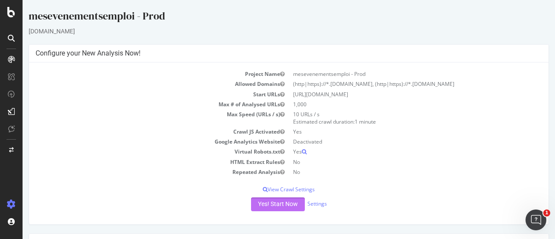
click at [283, 211] on button "Yes! Start Now" at bounding box center [278, 204] width 54 height 14
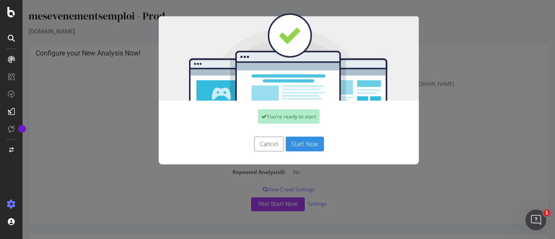
click at [301, 142] on button "Start Now" at bounding box center [305, 144] width 38 height 15
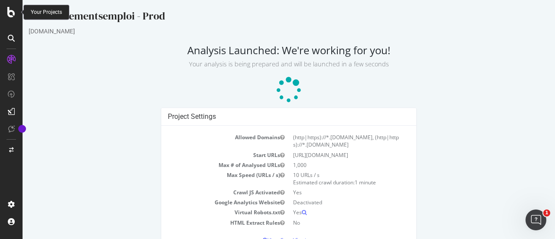
click at [10, 13] on icon at bounding box center [11, 12] width 8 height 10
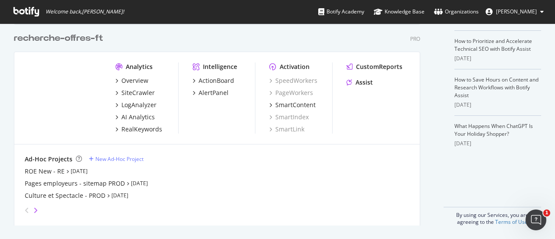
click at [36, 209] on icon "angle-right" at bounding box center [35, 210] width 4 height 7
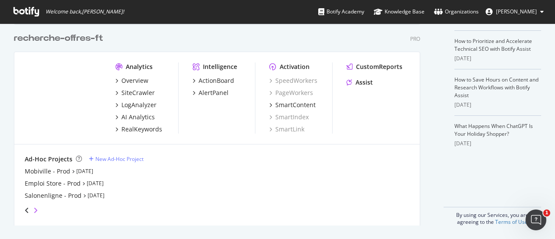
click at [36, 209] on icon "angle-right" at bounding box center [35, 210] width 4 height 7
click at [27, 211] on icon "angle-left" at bounding box center [27, 210] width 4 height 7
click at [43, 195] on div "Salonenligne - Prod" at bounding box center [53, 195] width 57 height 9
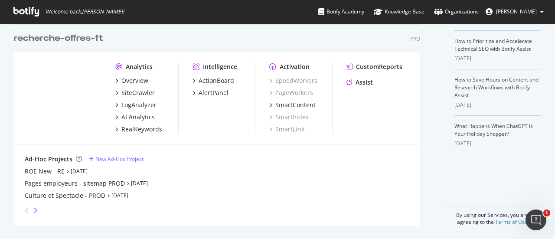
click at [37, 207] on icon "angle-right" at bounding box center [35, 210] width 4 height 7
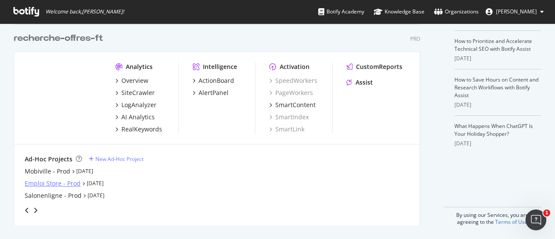
click at [43, 183] on div "Emploi Store - Prod" at bounding box center [53, 183] width 56 height 9
click at [36, 209] on icon "angle-right" at bounding box center [35, 210] width 4 height 7
click at [35, 209] on icon "angle-right" at bounding box center [35, 210] width 4 height 7
click at [34, 209] on icon "angle-right" at bounding box center [35, 210] width 4 height 7
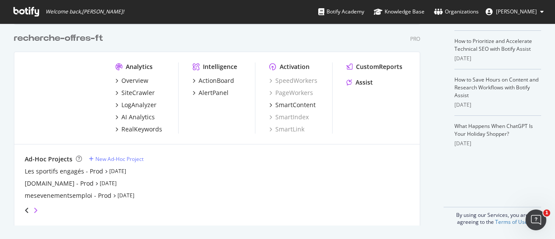
click at [34, 209] on icon "angle-right" at bounding box center [35, 210] width 4 height 7
click at [48, 170] on div "Mobiville - Prod" at bounding box center [48, 171] width 46 height 9
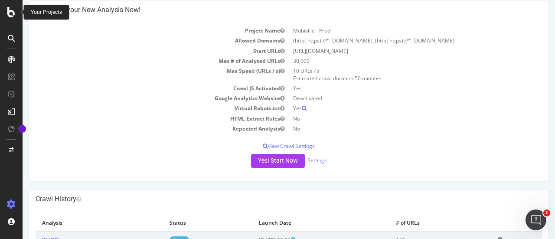
click at [10, 10] on icon at bounding box center [11, 12] width 8 height 10
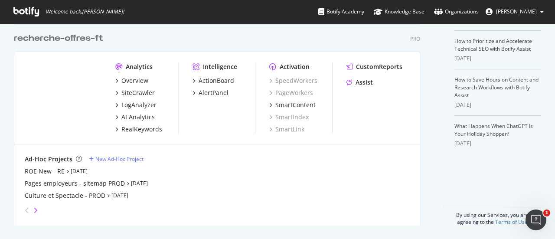
click at [34, 212] on icon "angle-right" at bounding box center [35, 210] width 4 height 7
click at [67, 172] on div "recrute.francetravail.fr - Prod" at bounding box center [59, 171] width 69 height 9
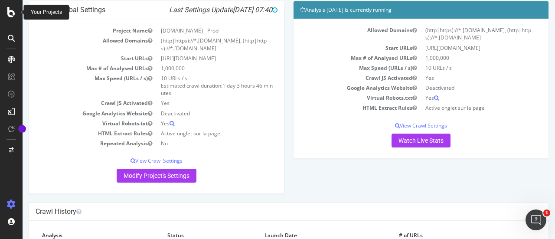
click at [10, 13] on icon at bounding box center [11, 12] width 8 height 10
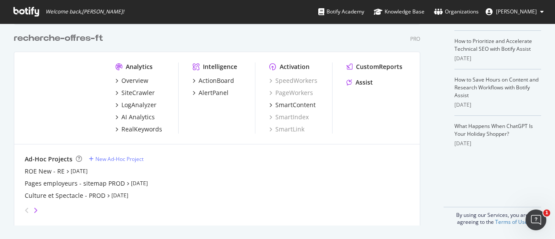
click at [36, 208] on icon "angle-right" at bounding box center [35, 210] width 4 height 7
click at [42, 179] on div "BQS Entreprise - Prod" at bounding box center [56, 183] width 63 height 9
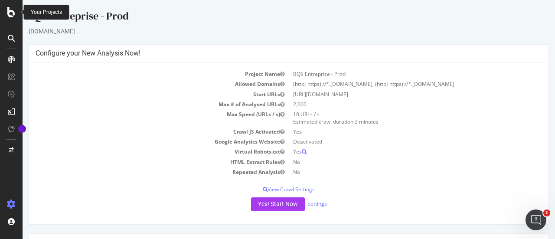
click at [6, 10] on div at bounding box center [11, 12] width 21 height 10
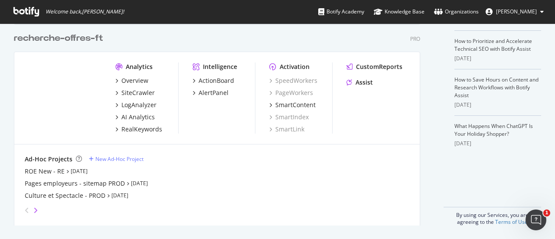
click at [36, 208] on icon "angle-right" at bounding box center [35, 210] width 4 height 7
click at [29, 209] on div "angle-left" at bounding box center [26, 210] width 11 height 14
click at [40, 195] on div "Mes-aides - Prod" at bounding box center [49, 195] width 49 height 9
click at [34, 211] on icon "angle-right" at bounding box center [35, 210] width 4 height 7
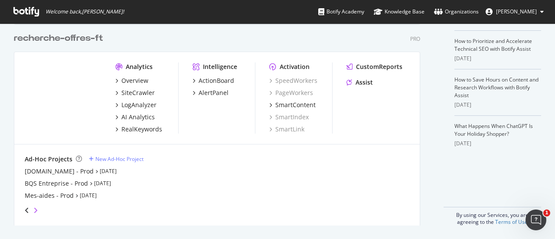
click at [34, 211] on icon "angle-right" at bounding box center [35, 210] width 4 height 7
click at [52, 172] on div "Mon Portail Pro - PROD" at bounding box center [58, 171] width 67 height 9
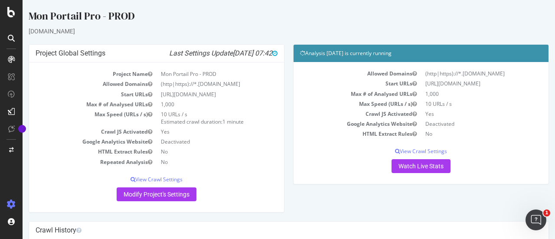
click at [12, 13] on icon at bounding box center [11, 12] width 8 height 10
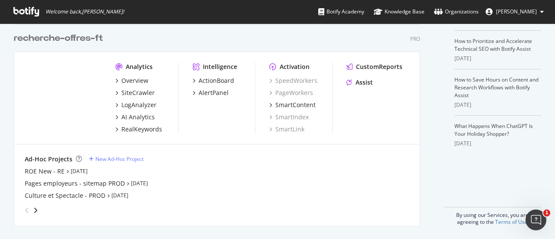
click at [38, 212] on div "angle-right" at bounding box center [36, 210] width 6 height 9
click at [48, 183] on div "Prendre soin - Prod" at bounding box center [53, 183] width 56 height 9
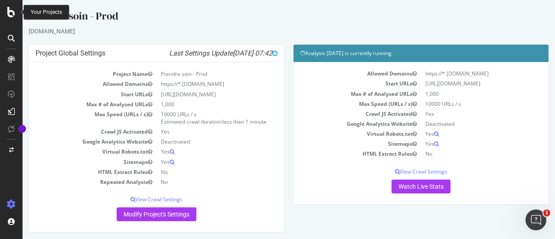
click at [10, 9] on icon at bounding box center [11, 12] width 8 height 10
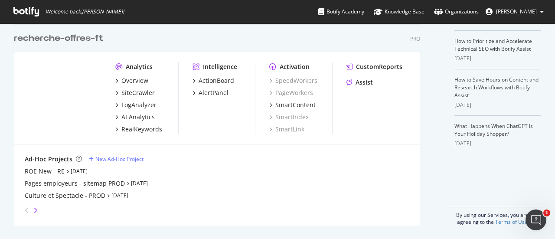
click at [37, 209] on icon "angle-right" at bounding box center [35, 210] width 4 height 7
click at [41, 193] on div "www.ft.fr - PROD" at bounding box center [61, 195] width 72 height 9
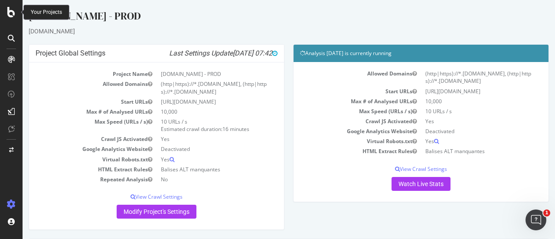
click at [6, 14] on div at bounding box center [11, 12] width 21 height 10
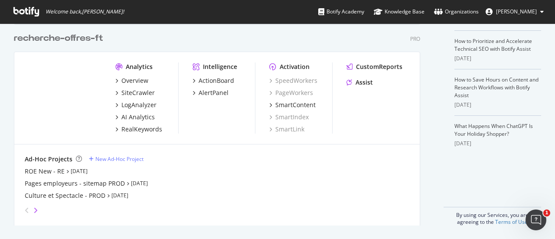
click at [35, 207] on icon "angle-right" at bounding box center [35, 210] width 4 height 7
click at [36, 207] on icon "angle-right" at bounding box center [35, 210] width 4 height 7
click at [52, 172] on div "MétierScope - Prod" at bounding box center [53, 171] width 56 height 9
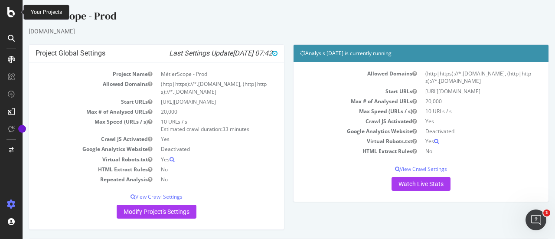
click at [12, 12] on icon at bounding box center [11, 12] width 8 height 10
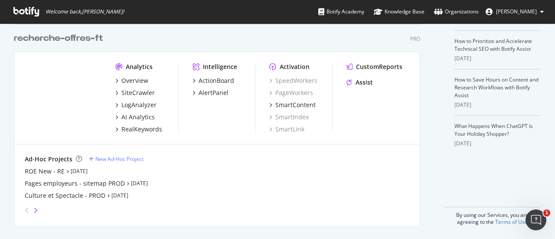
click at [33, 209] on icon "angle-right" at bounding box center [35, 210] width 4 height 7
click at [47, 179] on div "LBB - PROD" at bounding box center [41, 183] width 33 height 9
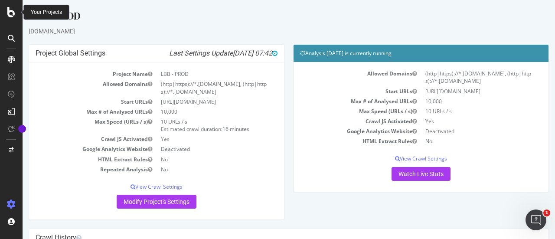
click at [11, 10] on icon at bounding box center [11, 12] width 8 height 10
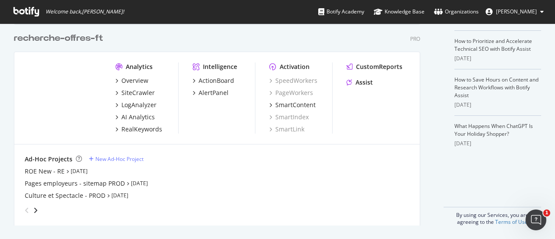
click at [37, 214] on div "grid" at bounding box center [29, 210] width 17 height 14
click at [37, 210] on icon "angle-right" at bounding box center [35, 210] width 4 height 7
click at [40, 193] on div "FAQ - Prod" at bounding box center [40, 195] width 31 height 9
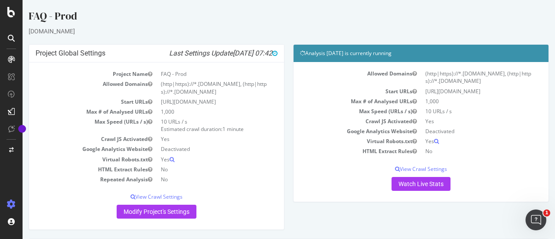
click at [13, 8] on icon at bounding box center [11, 12] width 8 height 10
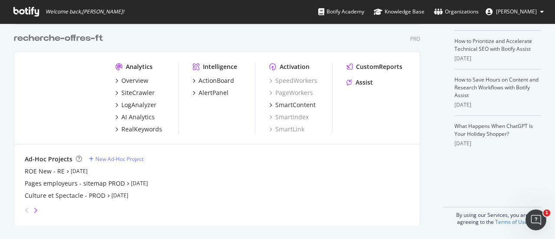
click at [35, 210] on icon "angle-right" at bounding box center [35, 210] width 4 height 7
click at [54, 170] on div "Les sportifs engagés - Prod" at bounding box center [64, 171] width 79 height 9
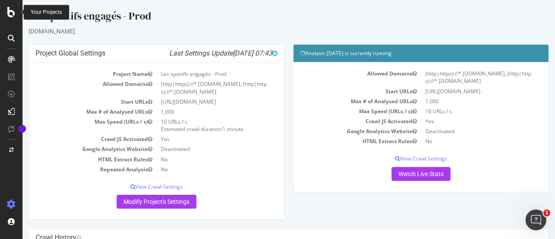
click at [11, 12] on icon at bounding box center [11, 12] width 8 height 10
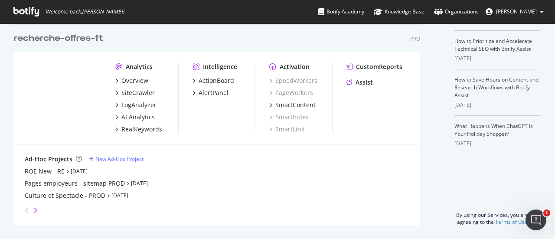
click at [35, 210] on icon "angle-right" at bounding box center [35, 210] width 4 height 7
click at [49, 183] on div "www.ft.org - Prod" at bounding box center [59, 183] width 69 height 9
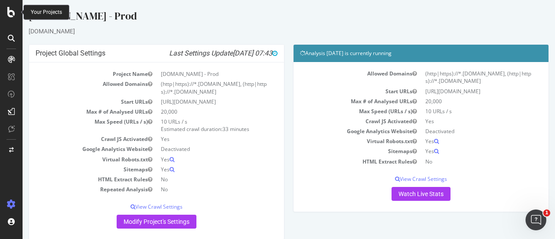
click at [8, 9] on icon at bounding box center [11, 12] width 8 height 10
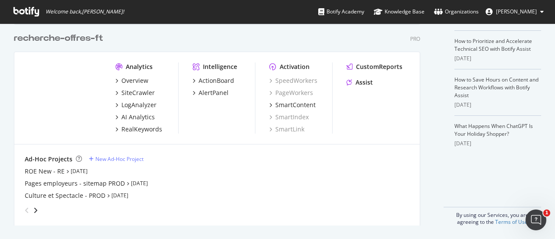
click at [37, 209] on icon "angle-right" at bounding box center [35, 210] width 4 height 7
click at [56, 196] on div "mesevenementsemploi - Prod" at bounding box center [68, 195] width 87 height 9
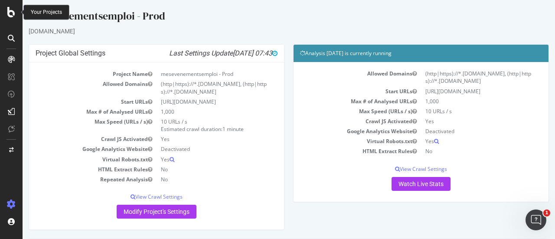
click at [12, 8] on icon at bounding box center [11, 12] width 8 height 10
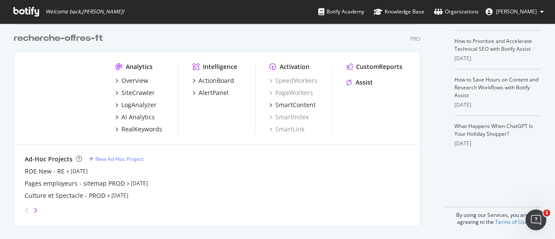
click at [35, 207] on icon "angle-right" at bounding box center [35, 210] width 4 height 7
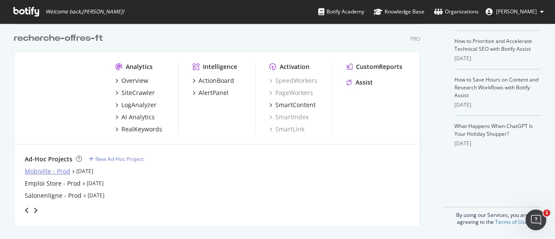
click at [47, 173] on div "Mobiville - Prod" at bounding box center [48, 171] width 46 height 9
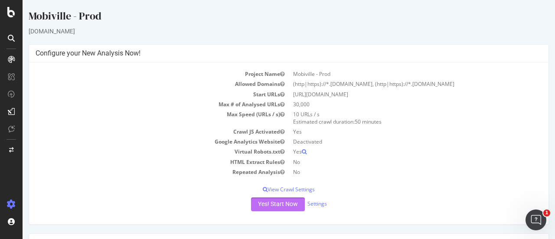
click at [257, 204] on button "Yes! Start Now" at bounding box center [278, 204] width 54 height 14
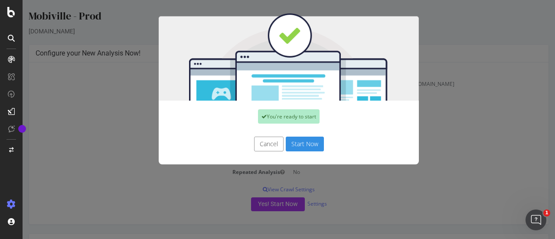
click at [309, 142] on button "Start Now" at bounding box center [305, 144] width 38 height 15
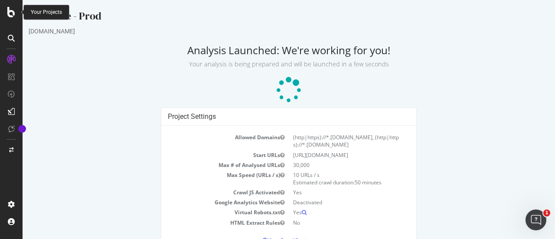
click at [9, 12] on icon at bounding box center [11, 12] width 8 height 10
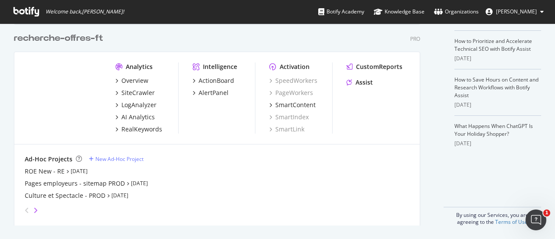
click at [35, 209] on icon "angle-right" at bounding box center [35, 210] width 4 height 7
click at [36, 209] on icon "angle-right" at bounding box center [35, 210] width 4 height 7
click at [29, 211] on div "angle-left" at bounding box center [26, 210] width 11 height 14
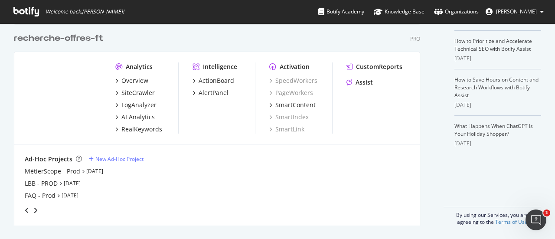
click at [29, 211] on div "angle-left" at bounding box center [26, 210] width 11 height 14
click at [29, 211] on icon "angle-left" at bounding box center [27, 210] width 4 height 7
click at [36, 209] on icon "angle-right" at bounding box center [35, 210] width 4 height 7
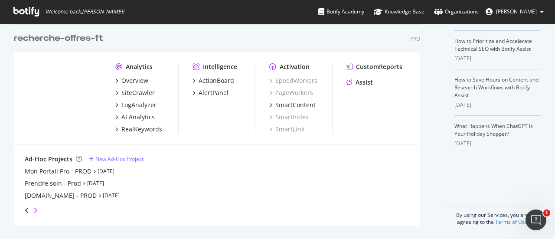
click at [36, 209] on icon "angle-right" at bounding box center [35, 210] width 4 height 7
click at [54, 186] on div "Emploi Store - Prod" at bounding box center [53, 183] width 56 height 9
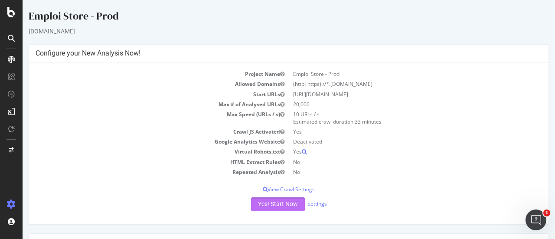
click at [253, 205] on button "Yes! Start Now" at bounding box center [278, 204] width 54 height 14
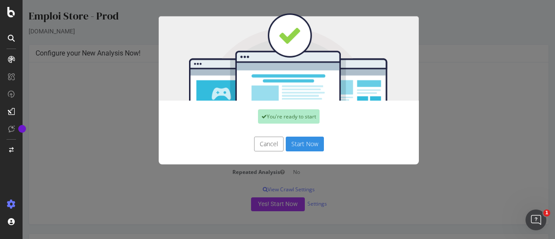
click at [295, 147] on button "Start Now" at bounding box center [305, 144] width 38 height 15
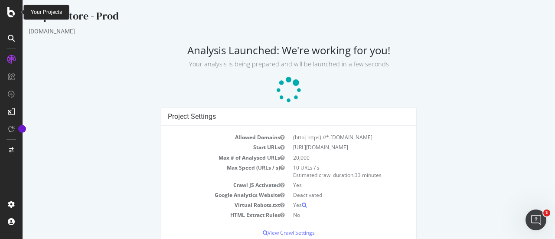
click at [9, 12] on icon at bounding box center [11, 12] width 8 height 10
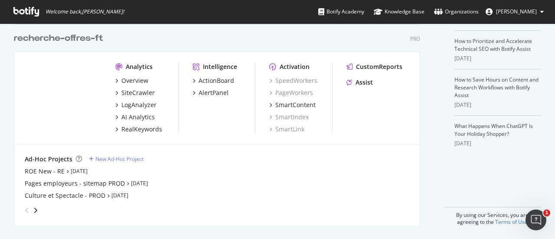
click at [37, 207] on div "angle-right" at bounding box center [36, 210] width 6 height 9
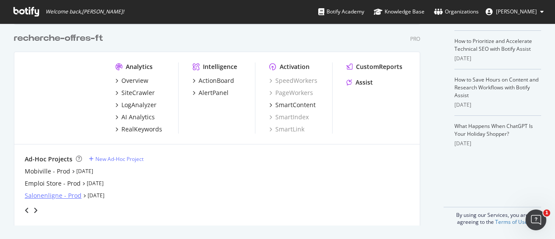
click at [50, 193] on div "Salonenligne - Prod" at bounding box center [53, 195] width 57 height 9
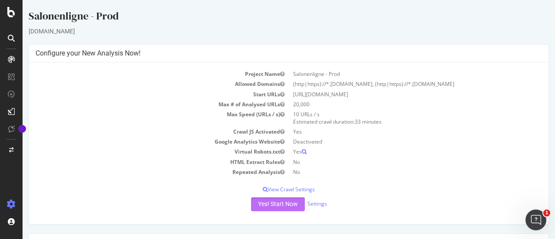
click at [265, 198] on button "Yes! Start Now" at bounding box center [278, 204] width 54 height 14
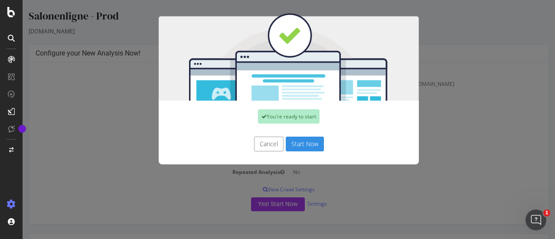
click at [305, 142] on button "Start Now" at bounding box center [305, 144] width 38 height 15
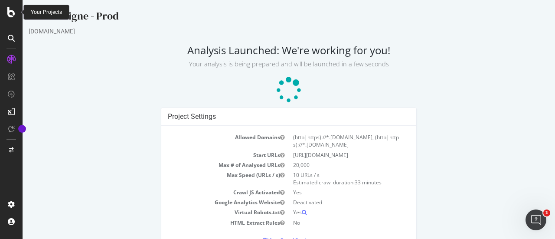
click at [14, 13] on icon at bounding box center [11, 12] width 8 height 10
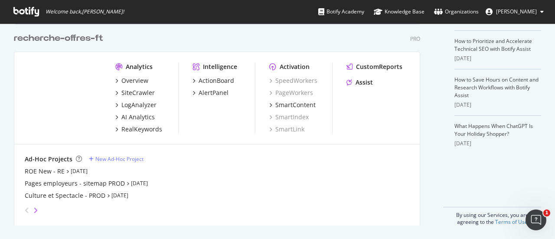
click at [34, 207] on icon "angle-right" at bounding box center [35, 210] width 4 height 7
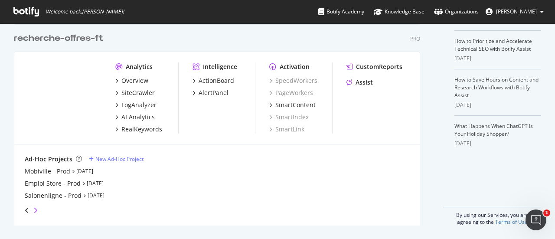
click at [34, 207] on icon "angle-right" at bounding box center [35, 210] width 4 height 7
click at [50, 173] on div "Data Emploi- Prod" at bounding box center [51, 171] width 52 height 9
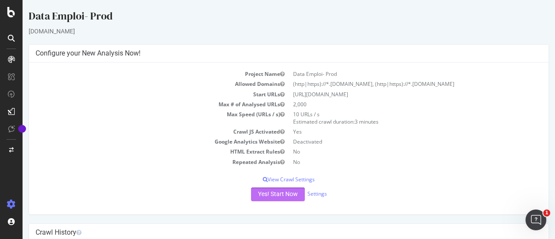
click at [285, 196] on button "Yes! Start Now" at bounding box center [278, 194] width 54 height 14
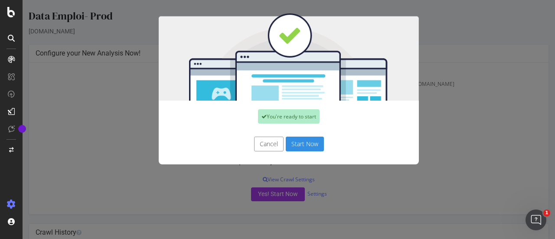
click at [293, 138] on button "Start Now" at bounding box center [305, 144] width 38 height 15
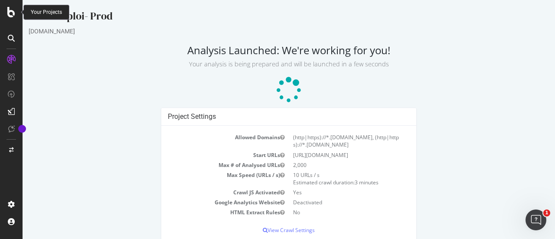
click at [10, 14] on icon at bounding box center [11, 12] width 8 height 10
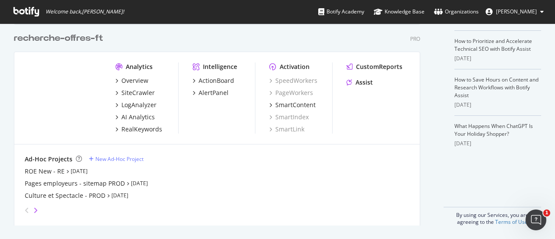
click at [36, 209] on icon "angle-right" at bounding box center [35, 210] width 4 height 7
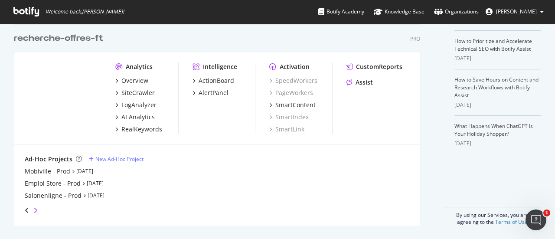
click at [36, 209] on icon "angle-right" at bounding box center [35, 210] width 4 height 7
click at [44, 181] on div "FT.io - Prod" at bounding box center [59, 183] width 69 height 9
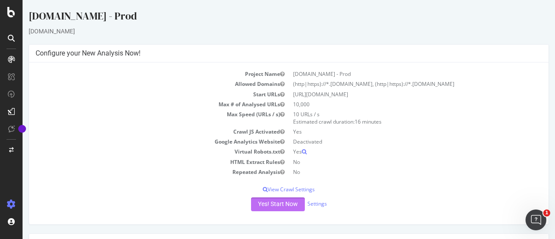
click at [279, 204] on button "Yes! Start Now" at bounding box center [278, 204] width 54 height 14
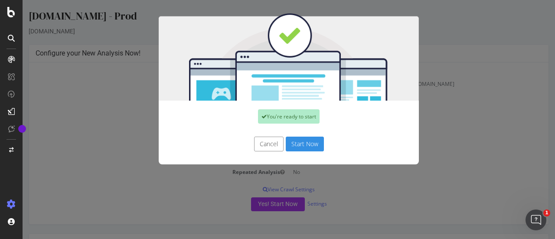
click at [298, 140] on button "Start Now" at bounding box center [305, 144] width 38 height 15
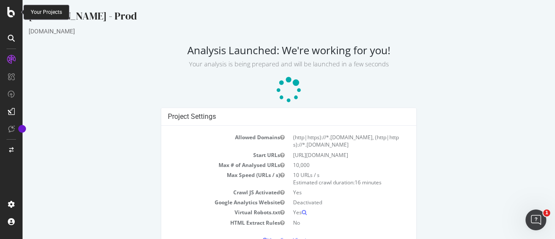
click at [11, 14] on icon at bounding box center [11, 12] width 8 height 10
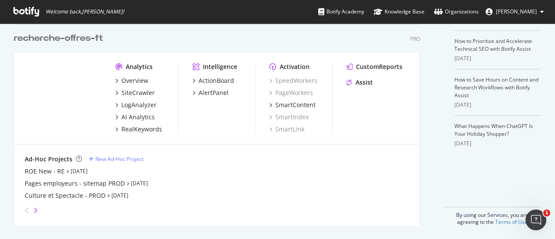
click at [37, 208] on icon "angle-right" at bounding box center [35, 210] width 4 height 7
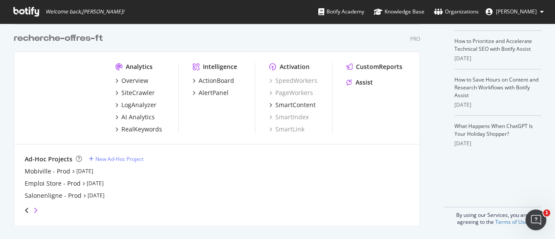
click at [37, 208] on icon "angle-right" at bounding box center [35, 210] width 4 height 7
click at [33, 210] on icon "angle-right" at bounding box center [35, 210] width 4 height 7
click at [29, 9] on icon at bounding box center [26, 12] width 26 height 10
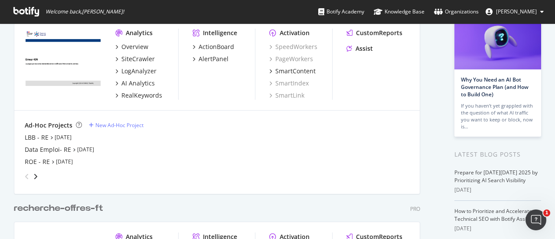
scroll to position [63, 0]
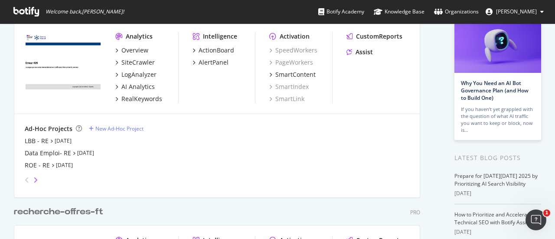
click at [35, 179] on icon "angle-right" at bounding box center [35, 180] width 4 height 7
click at [33, 180] on div "angle-right" at bounding box center [36, 180] width 6 height 9
click at [34, 180] on icon "angle-right" at bounding box center [35, 180] width 4 height 7
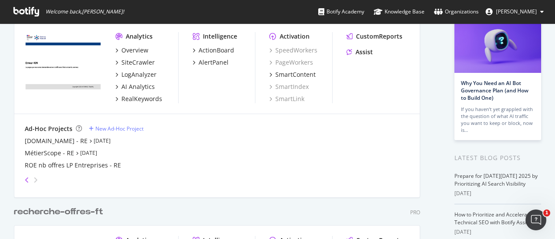
click at [28, 181] on icon "angle-left" at bounding box center [27, 180] width 4 height 7
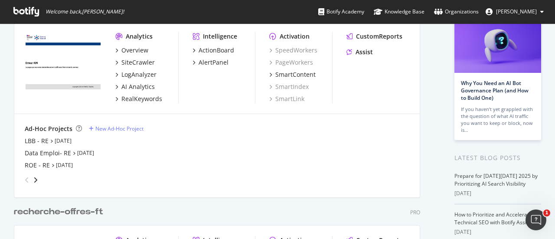
click at [28, 181] on icon "angle-left" at bounding box center [27, 180] width 4 height 7
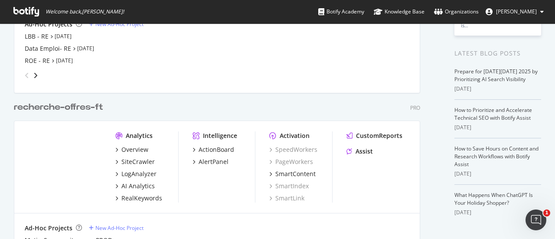
scroll to position [237, 0]
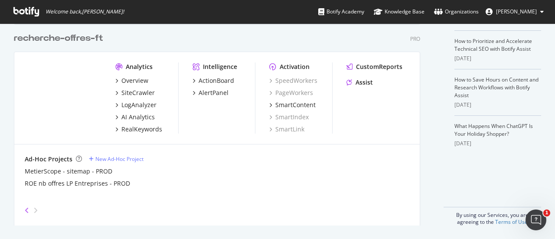
click at [28, 207] on icon "angle-left" at bounding box center [27, 210] width 4 height 7
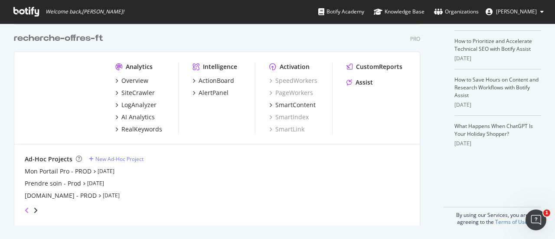
click at [28, 207] on icon "angle-left" at bounding box center [27, 210] width 4 height 7
click at [33, 169] on div "ROE New - RE" at bounding box center [45, 171] width 40 height 9
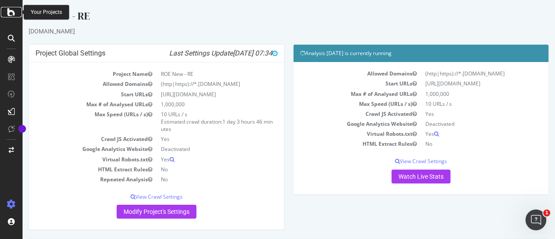
click at [12, 16] on icon at bounding box center [11, 12] width 8 height 10
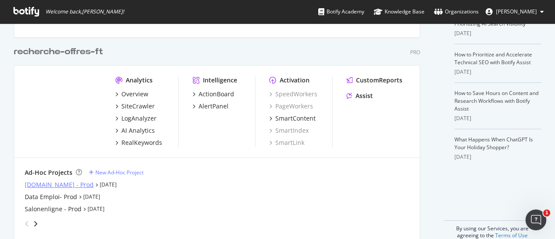
scroll to position [237, 0]
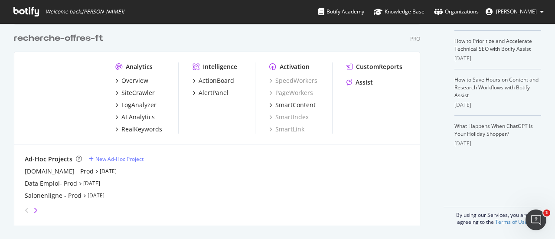
click at [35, 210] on icon "angle-right" at bounding box center [35, 210] width 4 height 7
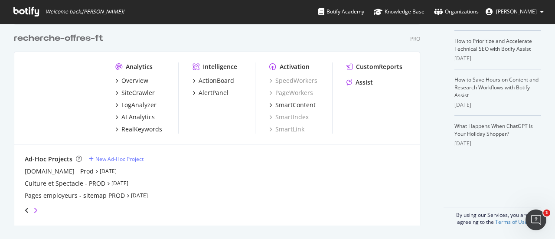
click at [35, 210] on icon "angle-right" at bounding box center [35, 210] width 4 height 7
click at [33, 169] on div "ROE New - RE" at bounding box center [45, 171] width 40 height 9
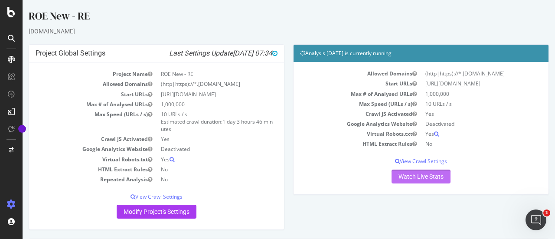
click at [423, 183] on link "Watch Live Stats" at bounding box center [421, 177] width 59 height 14
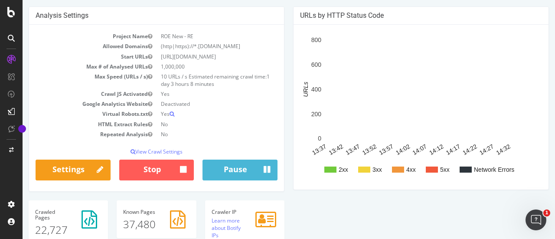
scroll to position [67, 0]
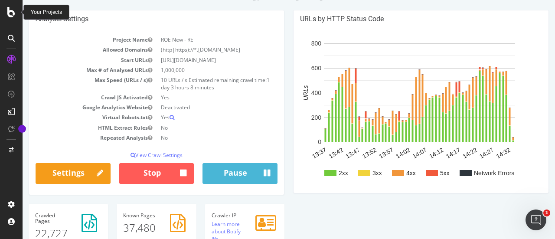
click at [8, 11] on icon at bounding box center [11, 12] width 8 height 10
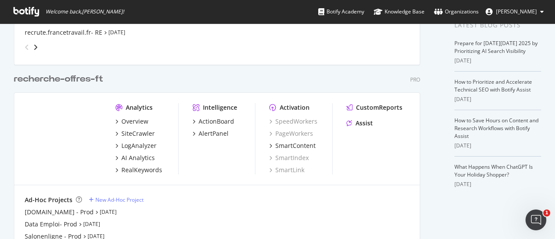
scroll to position [237, 0]
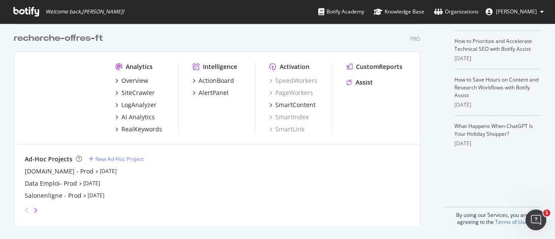
click at [35, 209] on icon "angle-right" at bounding box center [35, 210] width 4 height 7
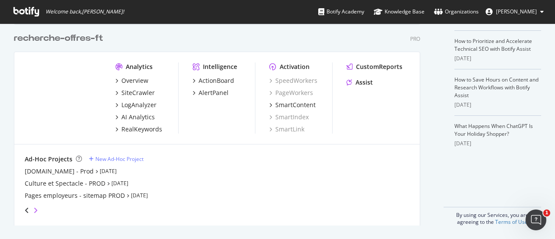
click at [35, 209] on icon "angle-right" at bounding box center [35, 210] width 4 height 7
click at [41, 170] on div "ROE New - RE" at bounding box center [45, 171] width 40 height 9
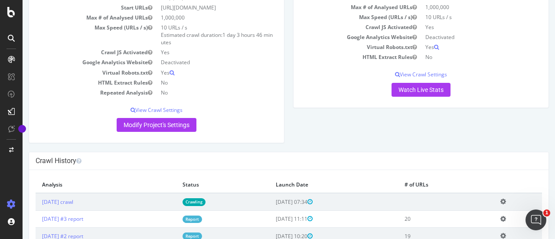
scroll to position [86, 0]
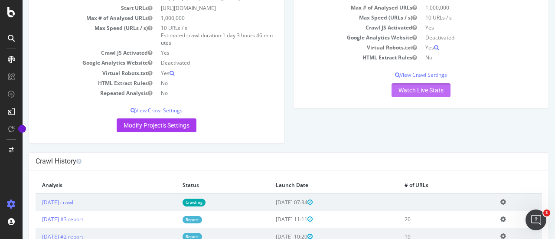
click at [402, 95] on link "Watch Live Stats" at bounding box center [421, 90] width 59 height 14
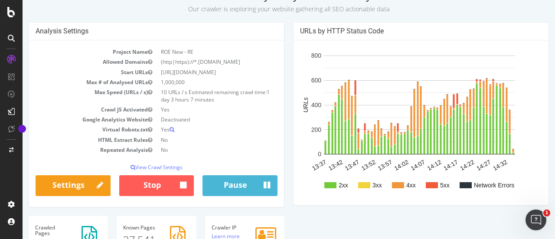
scroll to position [87, 0]
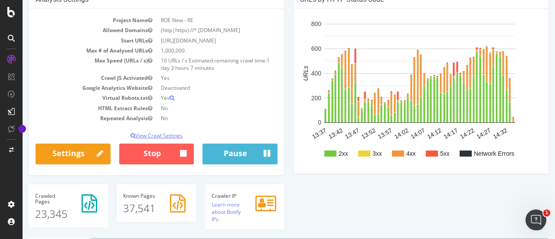
click at [160, 139] on p "View Crawl Settings" at bounding box center [157, 135] width 242 height 7
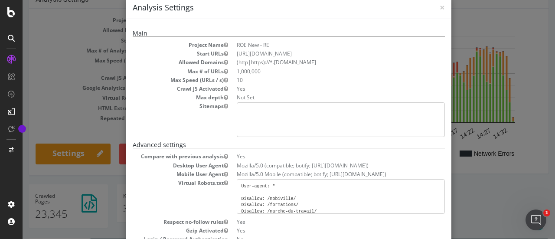
scroll to position [0, 0]
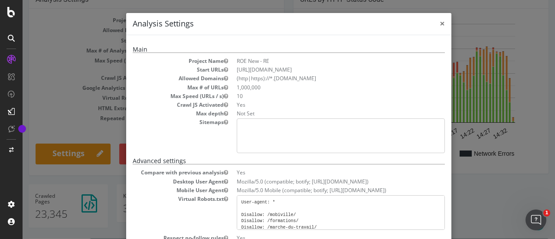
click at [441, 22] on span "×" at bounding box center [442, 23] width 5 height 12
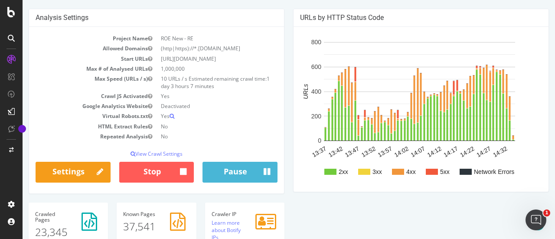
scroll to position [130, 0]
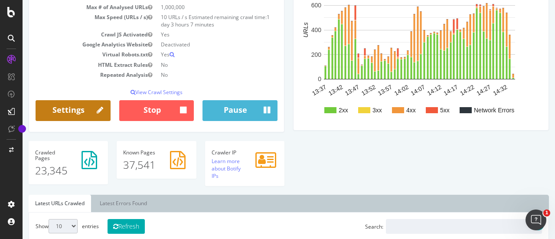
click at [80, 117] on link "Settings" at bounding box center [73, 110] width 75 height 21
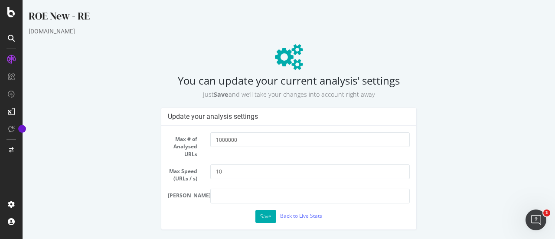
scroll to position [0, 0]
click at [270, 218] on button "Save" at bounding box center [265, 216] width 21 height 13
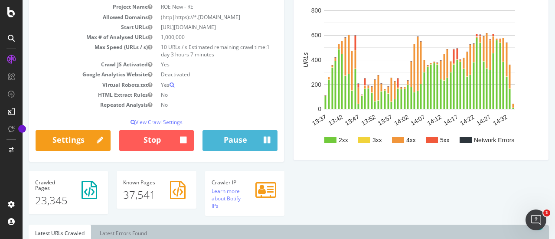
drag, startPoint x: 222, startPoint y: 26, endPoint x: 241, endPoint y: 26, distance: 19.1
click at [241, 26] on td "https://candidat-t.ft-qvr.fr/rechercheoffre/emploi" at bounding box center [217, 27] width 121 height 10
click at [241, 32] on td "https://candidat-t.ft-qvr.fr/rechercheoffre/emploi" at bounding box center [217, 27] width 121 height 10
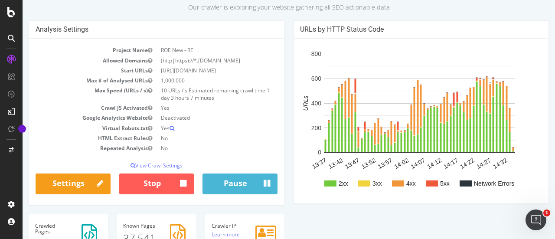
scroll to position [43, 0]
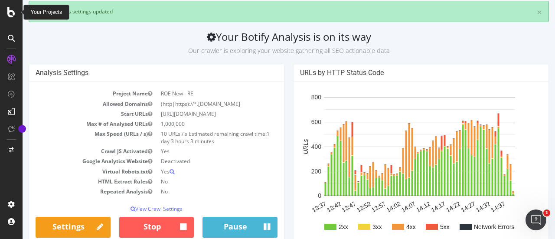
click at [13, 10] on icon at bounding box center [11, 12] width 8 height 10
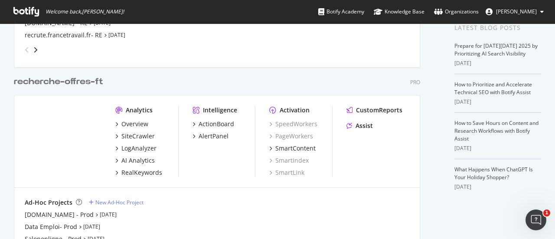
scroll to position [237, 0]
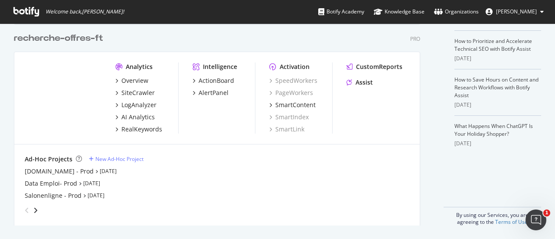
click at [32, 209] on div "angle-left" at bounding box center [26, 210] width 11 height 14
click at [35, 210] on icon "angle-right" at bounding box center [35, 210] width 4 height 7
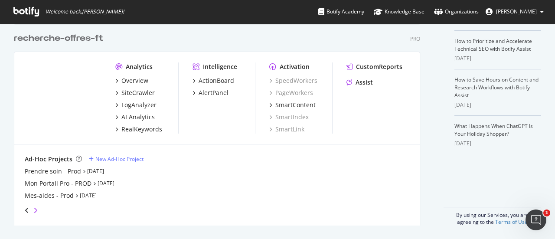
click at [35, 210] on icon "angle-right" at bounding box center [35, 210] width 4 height 7
click at [123, 161] on div "New Ad-Hoc Project" at bounding box center [119, 158] width 48 height 7
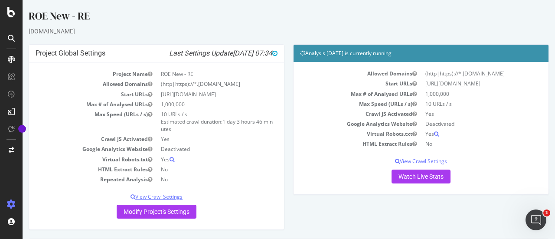
click at [155, 200] on p "View Crawl Settings" at bounding box center [157, 196] width 242 height 7
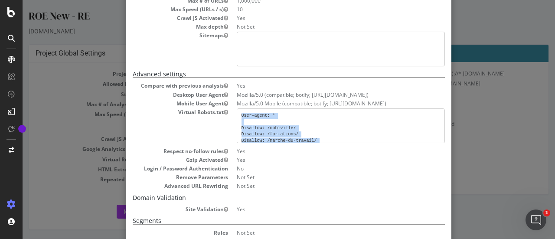
drag, startPoint x: 288, startPoint y: 136, endPoint x: 239, endPoint y: 116, distance: 53.3
click at [239, 116] on pre "User-agent: * Disallow: /mobiville/ Disallow: /formations/ Disallow: /marche-du…" at bounding box center [341, 125] width 208 height 35
copy pre "User-agent: * Disallow: /mobiville/ Disallow: /formations/ Disallow: /marche-du…"
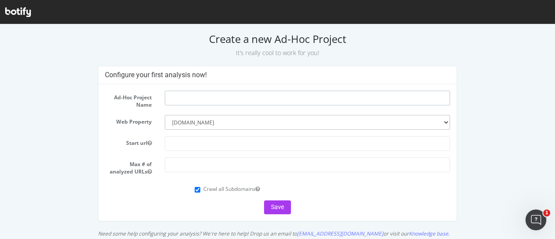
click at [208, 98] on input "text" at bounding box center [307, 98] width 285 height 15
type input "ROE - RE New (2)"
click at [182, 142] on input "text" at bounding box center [307, 143] width 285 height 15
paste input "[URL][DOMAIN_NAME]"
type input "[URL][DOMAIN_NAME]"
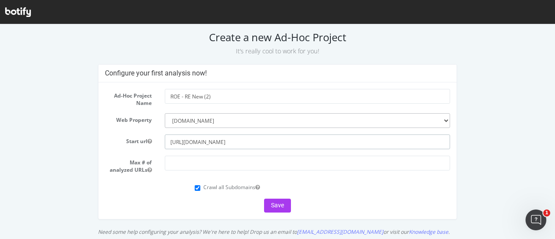
scroll to position [2, 0]
click at [201, 159] on input "number" at bounding box center [307, 163] width 285 height 15
type input "1000000"
click at [280, 207] on button "Save" at bounding box center [277, 206] width 27 height 14
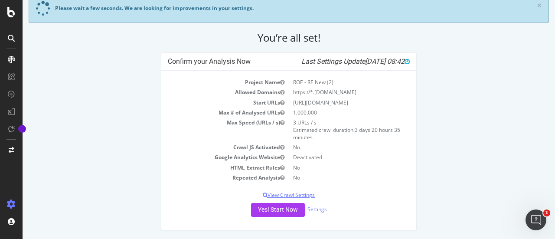
click at [306, 195] on p "View Crawl Settings" at bounding box center [289, 194] width 242 height 7
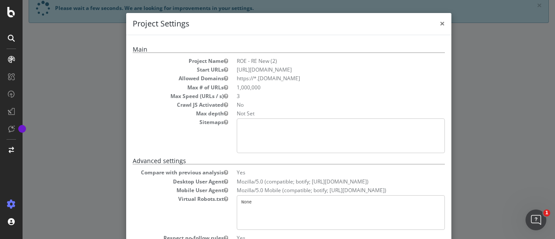
click at [440, 23] on span "×" at bounding box center [442, 23] width 5 height 12
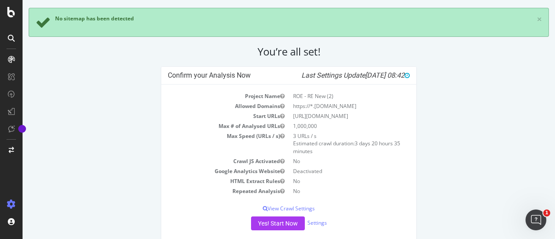
scroll to position [101, 0]
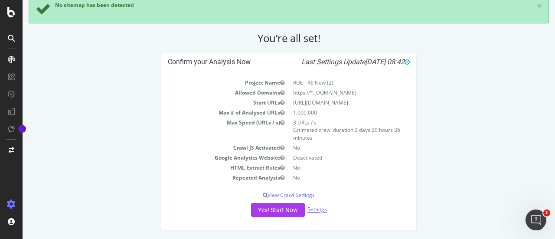
click at [318, 210] on link "Settings" at bounding box center [318, 209] width 20 height 7
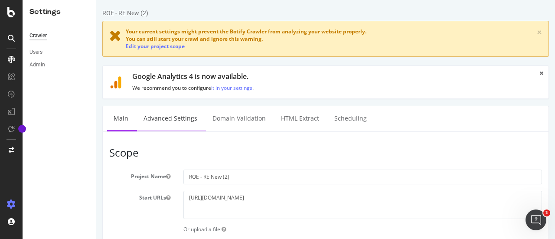
click at [174, 115] on link "Advanced Settings" at bounding box center [170, 118] width 67 height 24
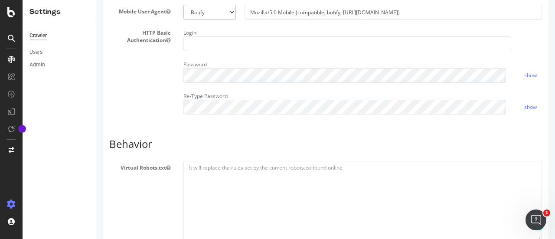
scroll to position [390, 0]
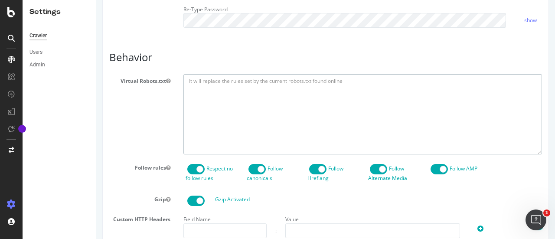
click at [257, 117] on textarea at bounding box center [362, 114] width 359 height 80
paste textarea "User-agent: * Disallow: /mobiville/ Disallow: /formations/ Disallow: /marche-du…"
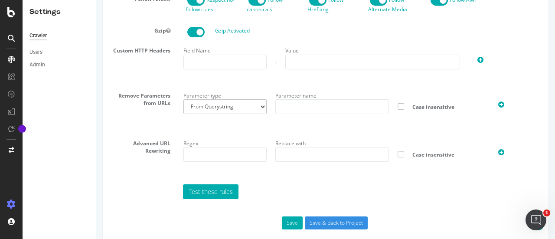
scroll to position [584, 0]
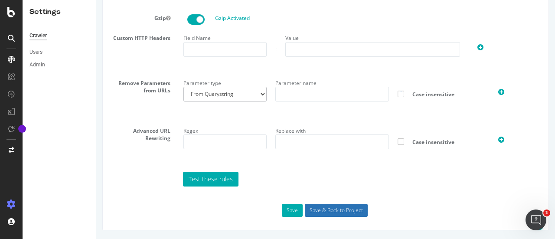
type textarea "User-agent: * Disallow: /mobiville/ Disallow: /formations/ Disallow: /marche-du…"
click at [343, 210] on input "Save & Back to Project" at bounding box center [336, 210] width 63 height 13
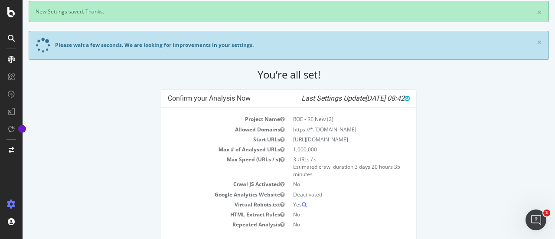
scroll to position [87, 0]
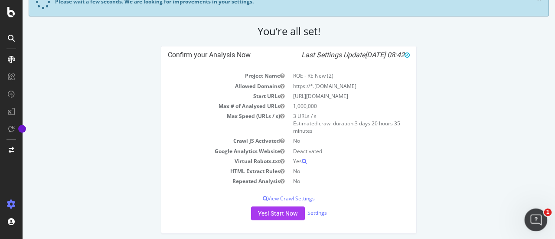
click at [537, 211] on div "Ouvrir le Messenger Intercom" at bounding box center [534, 218] width 29 height 29
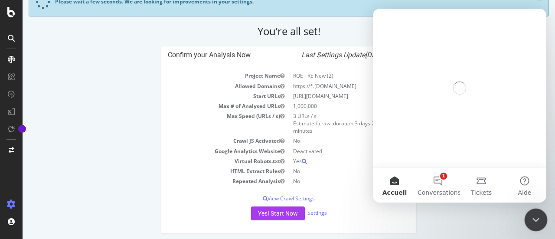
scroll to position [0, 0]
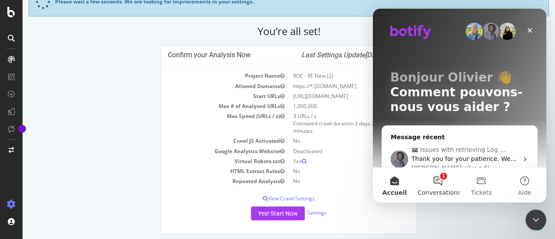
click at [446, 180] on button "1 Conversations" at bounding box center [437, 185] width 43 height 35
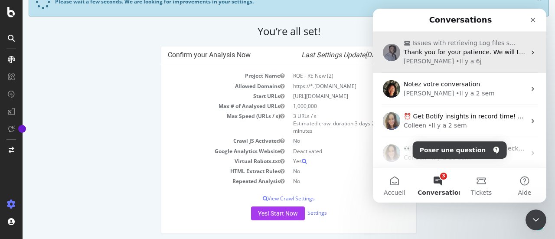
click at [440, 45] on span "Issues with retrieving Log files since 09/11" at bounding box center [464, 43] width 104 height 9
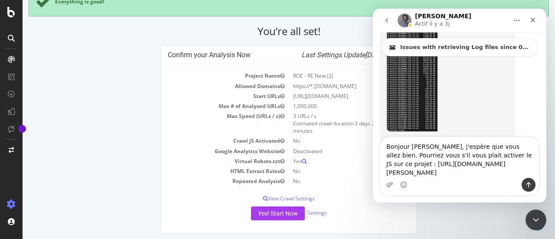
scroll to position [2442, 0]
type textarea "Bonjour [PERSON_NAME], j'espère que vous allez bien. Pourriez vous s'il vous pl…"
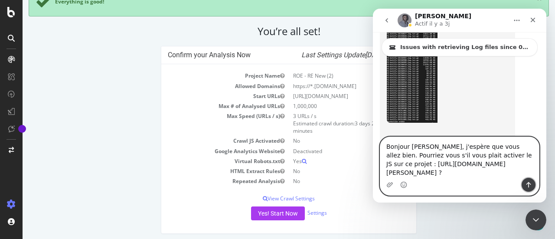
click at [527, 184] on icon "Envoyer un message…" at bounding box center [529, 185] width 5 height 6
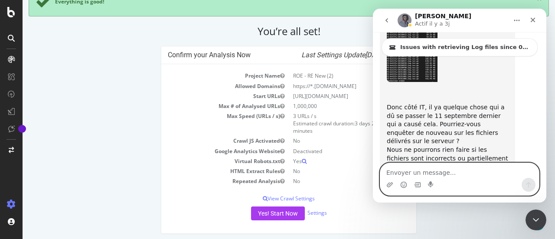
scroll to position [2487, 0]
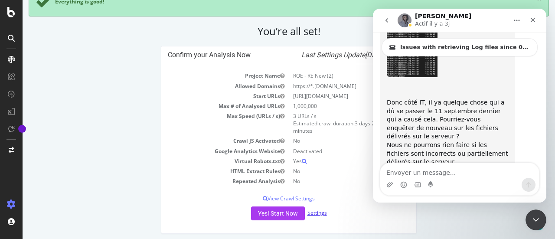
click at [311, 216] on link "Settings" at bounding box center [318, 212] width 20 height 7
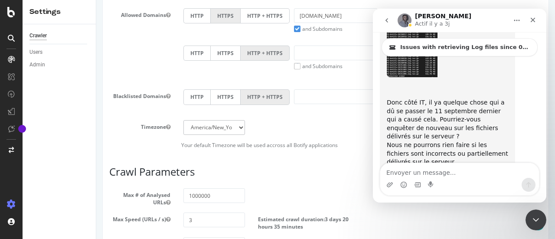
scroll to position [434, 0]
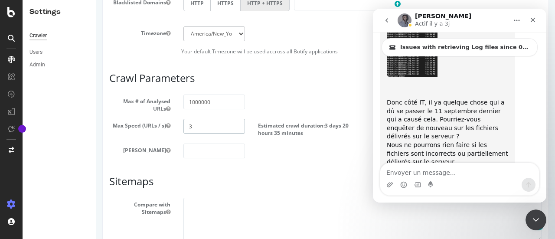
click at [232, 128] on input "3" at bounding box center [213, 126] width 61 height 15
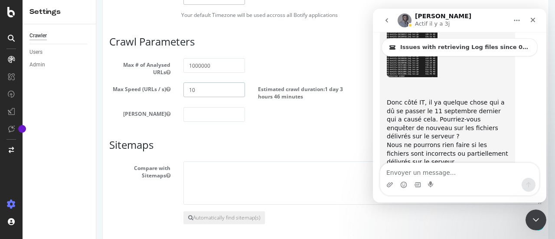
scroll to position [504, 0]
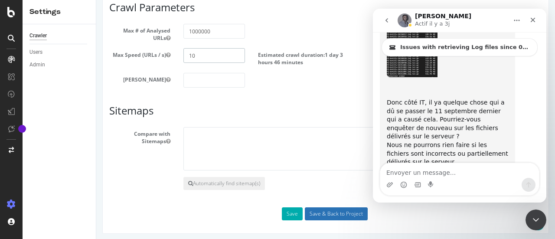
type input "10"
click at [324, 208] on input "Save & Back to Project" at bounding box center [336, 213] width 63 height 13
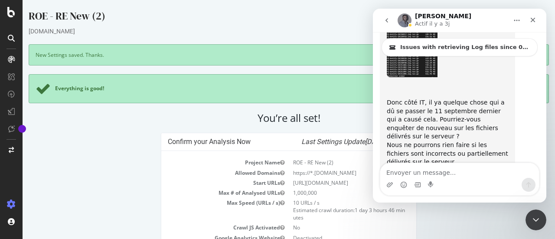
drag, startPoint x: 452, startPoint y: 144, endPoint x: 406, endPoint y: 119, distance: 52.6
copy div "Bonjour Renaud, j'espère que vous allez bien. Pourriez vous s'il vous plait act…"
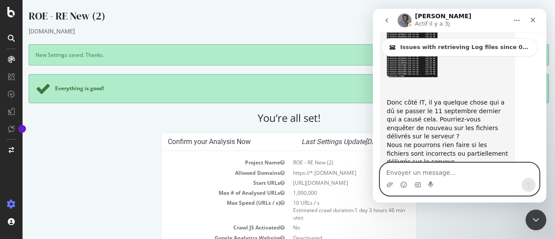
click at [461, 174] on textarea "Envoyer un message..." at bounding box center [459, 170] width 159 height 15
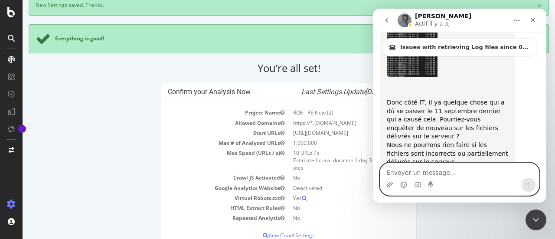
scroll to position [96, 0]
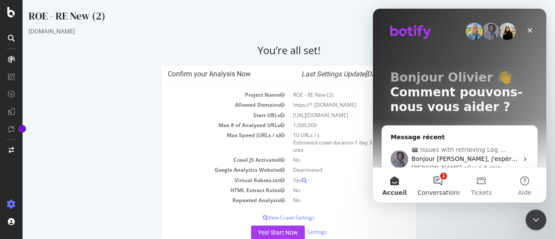
click at [432, 175] on button "1 Conversations" at bounding box center [437, 185] width 43 height 35
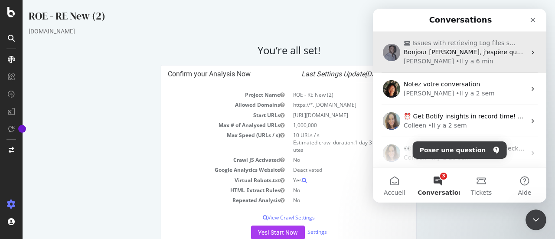
click at [456, 57] on div "• Il y a 6 min" at bounding box center [474, 61] width 37 height 9
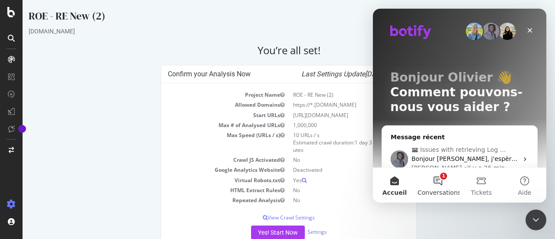
click at [440, 179] on button "1 Conversations" at bounding box center [437, 185] width 43 height 35
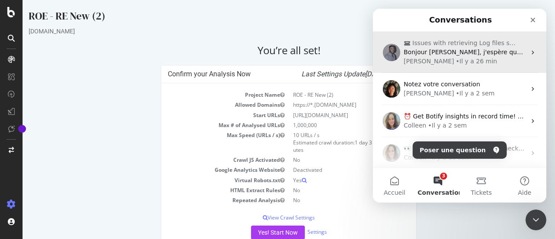
click at [456, 58] on div "• Il y a 26 min" at bounding box center [476, 61] width 41 height 9
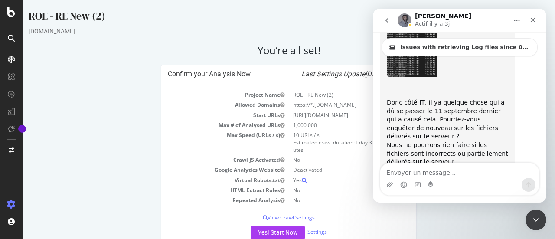
scroll to position [2487, 0]
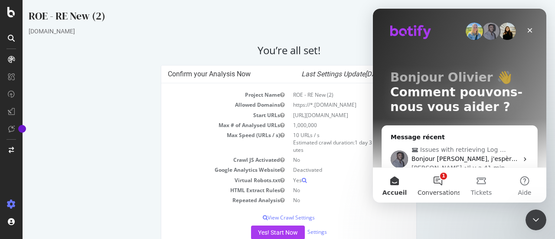
click at [440, 183] on button "1 Conversations" at bounding box center [437, 185] width 43 height 35
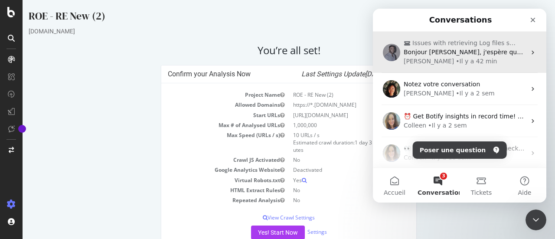
click at [440, 46] on span "Issues with retrieving Log files since 09/11" at bounding box center [464, 43] width 104 height 9
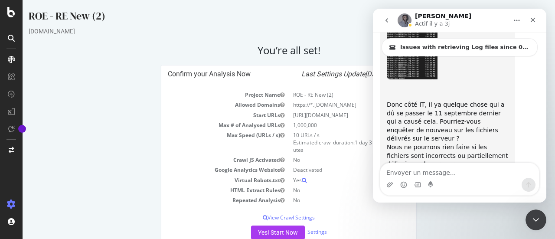
scroll to position [2487, 0]
